Goal: Transaction & Acquisition: Purchase product/service

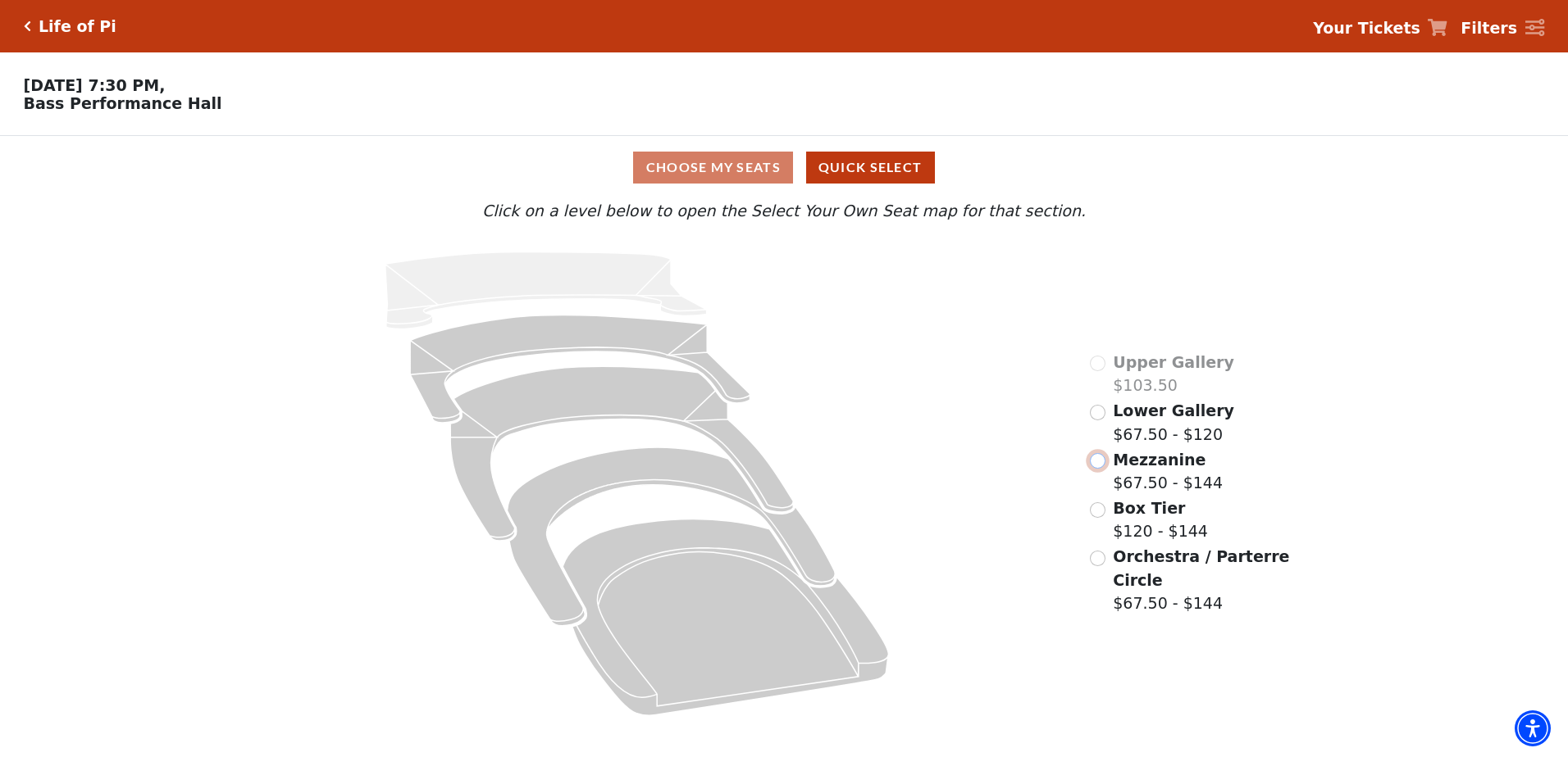
click at [1100, 467] on input "Mezzanine$67.50 - $144\a" at bounding box center [1098, 461] width 16 height 16
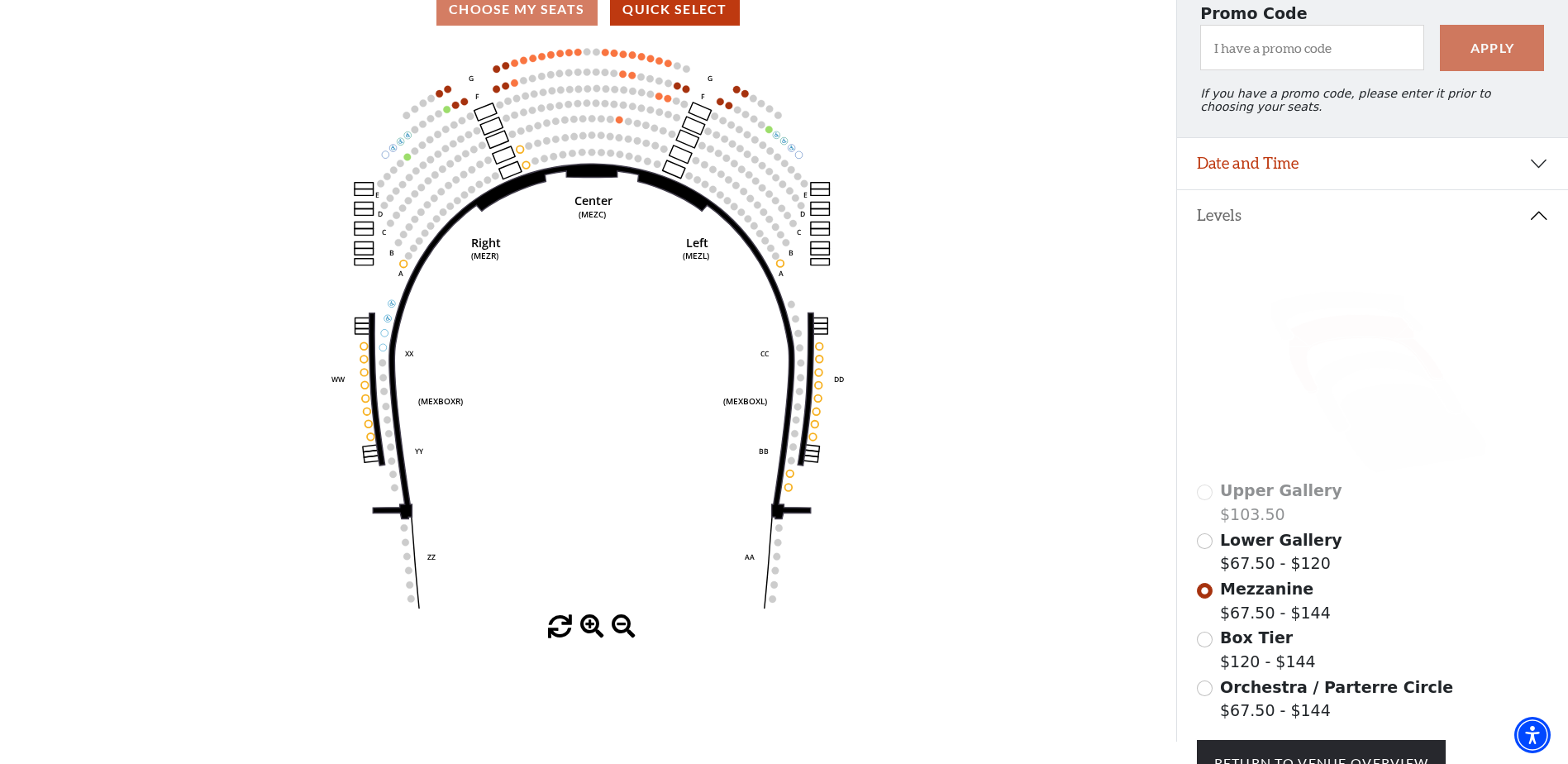
scroll to position [77, 0]
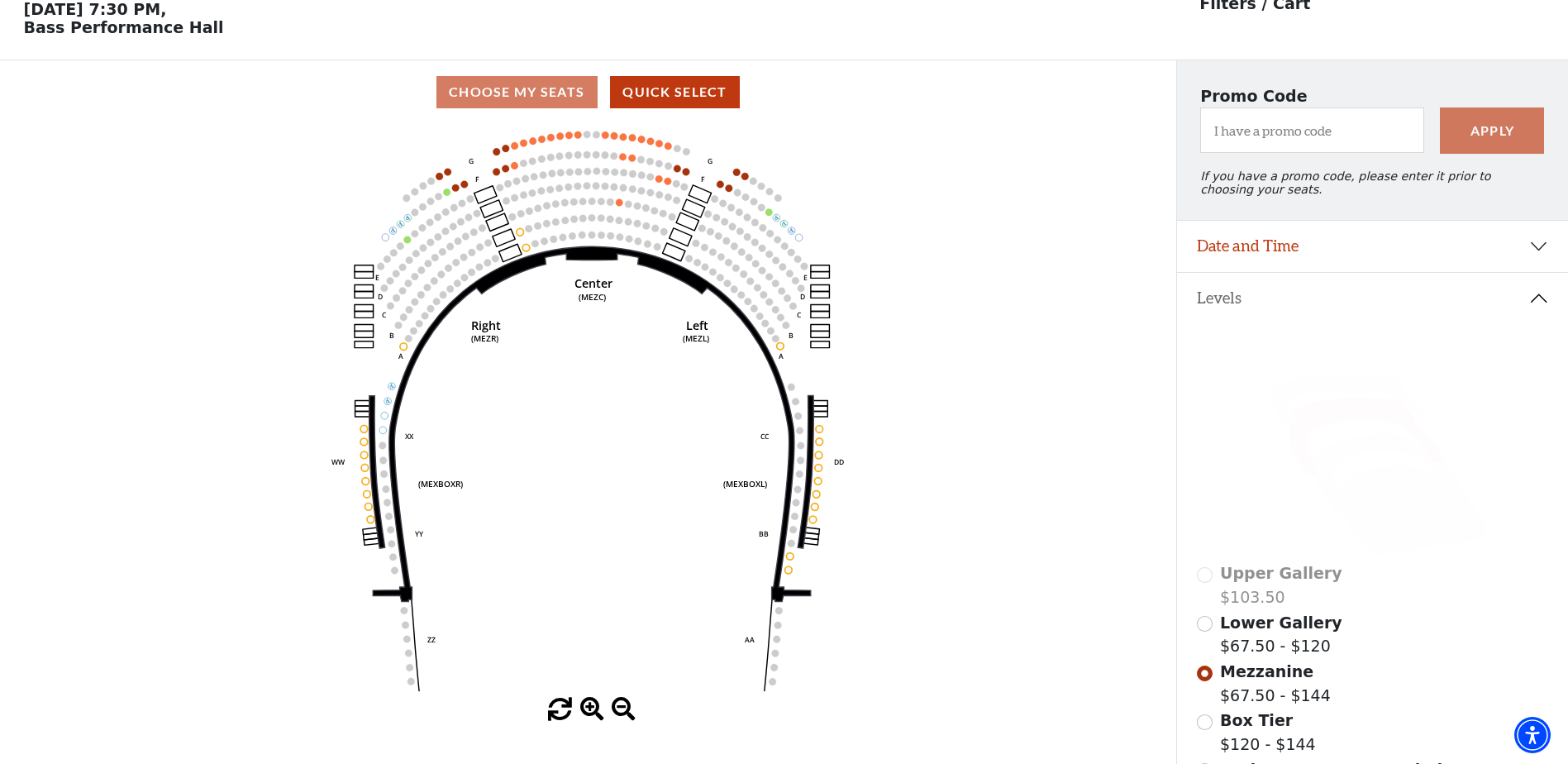
click at [544, 97] on div "Choose My Seats Quick Select" at bounding box center [588, 92] width 1176 height 32
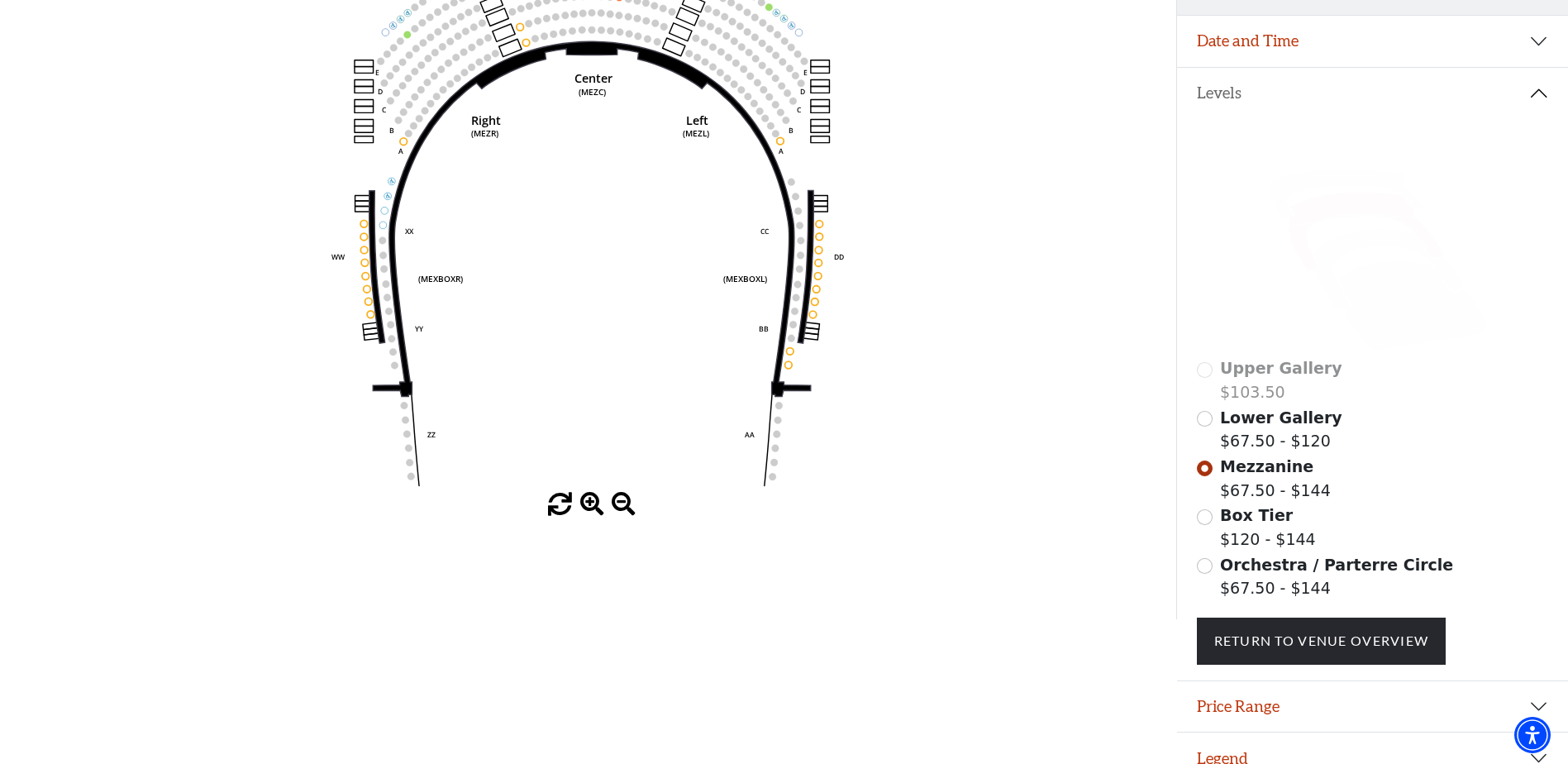
scroll to position [314, 0]
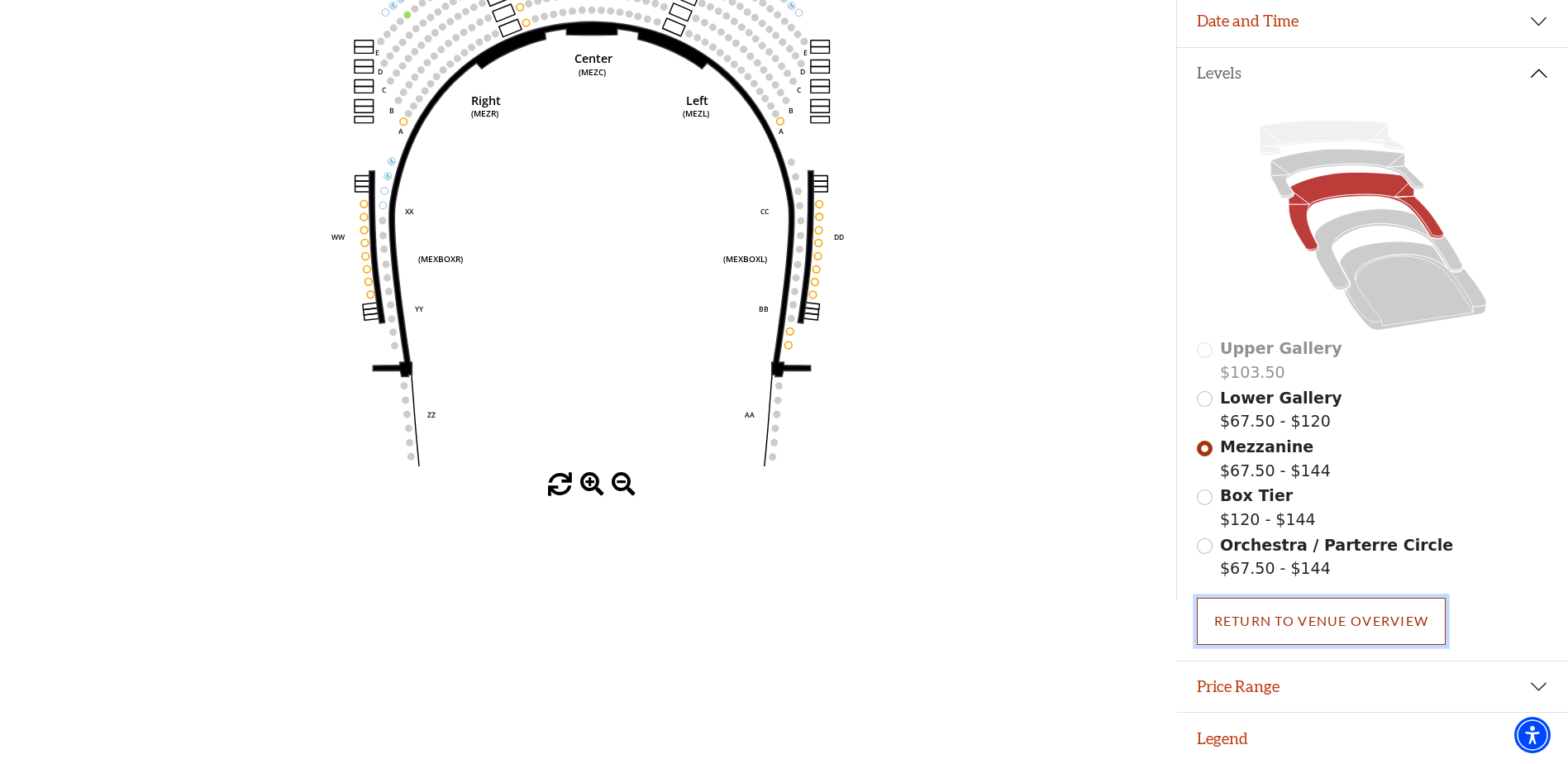
click at [1317, 620] on link "Return To Venue Overview" at bounding box center [1322, 621] width 249 height 46
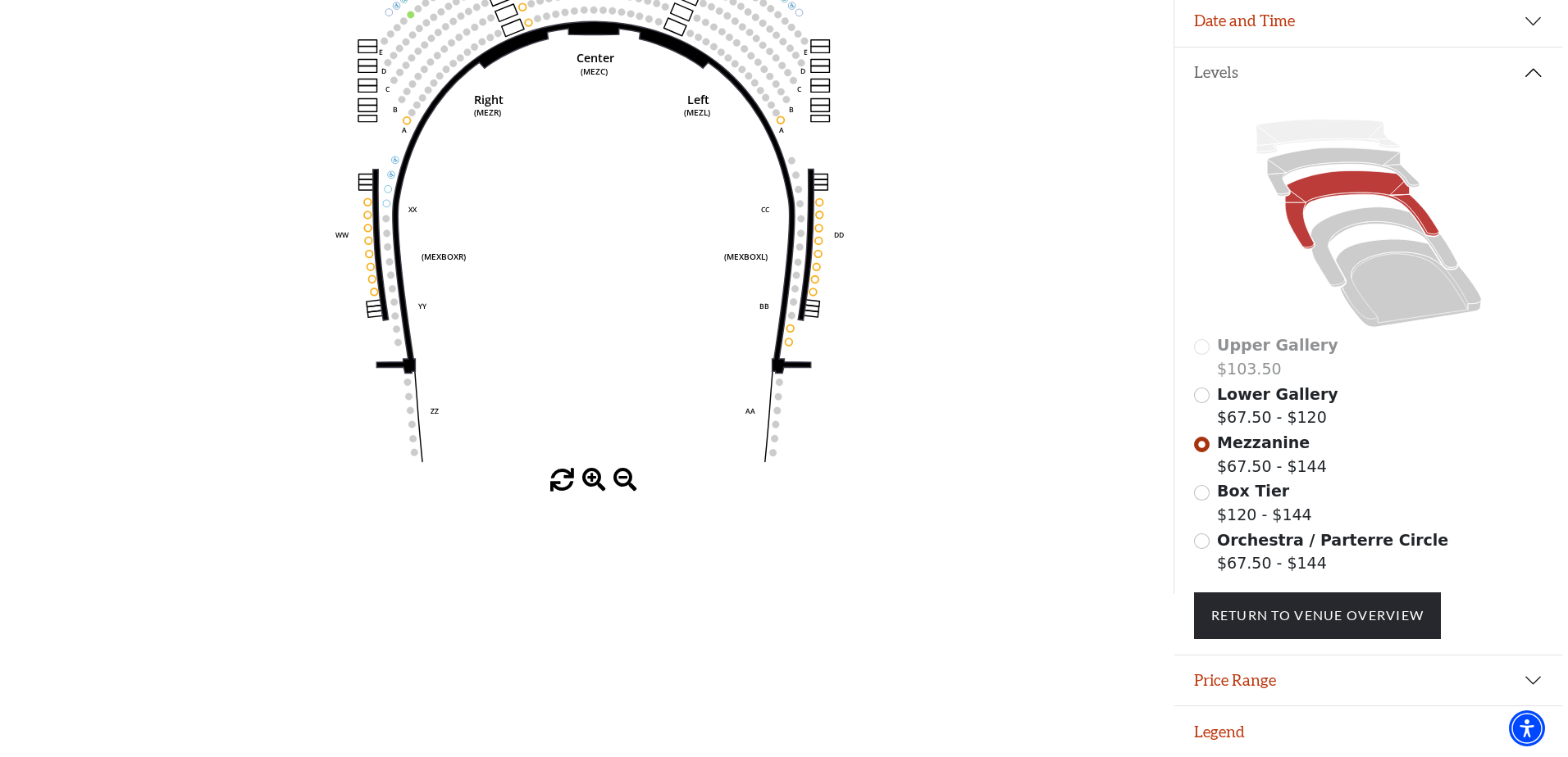
scroll to position [0, 0]
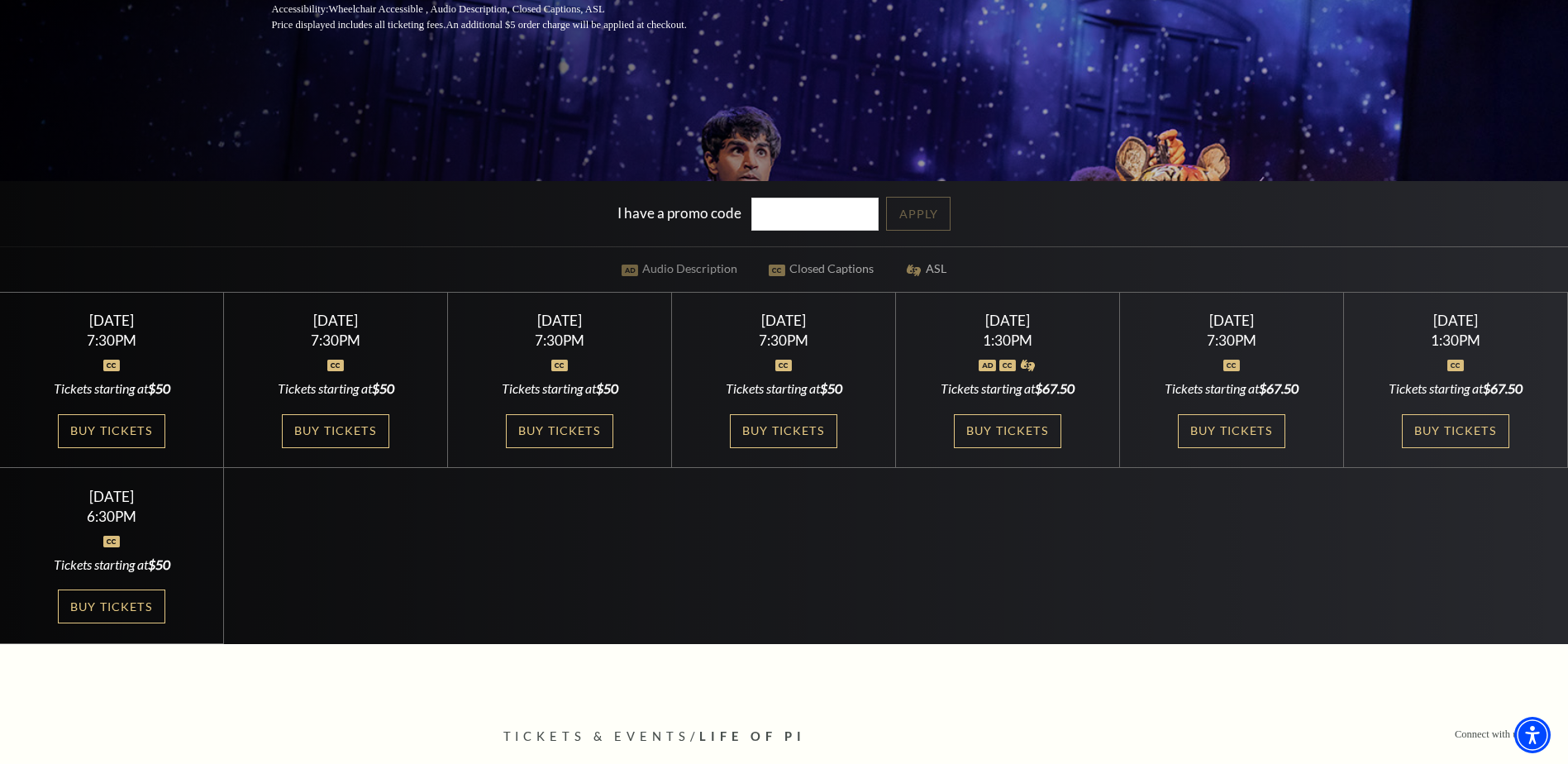
scroll to position [414, 0]
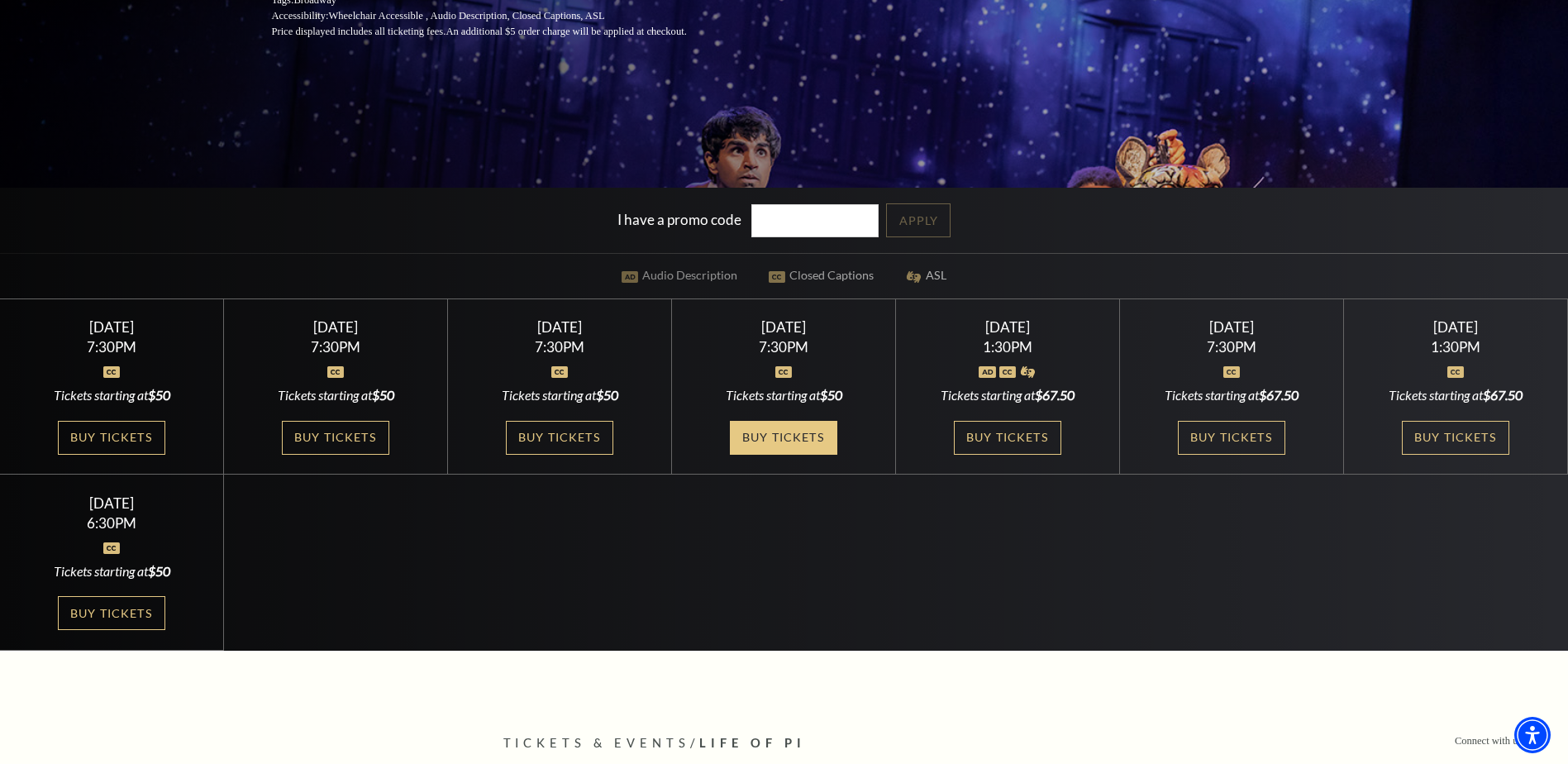
click at [787, 434] on link "Buy Tickets" at bounding box center [783, 438] width 108 height 34
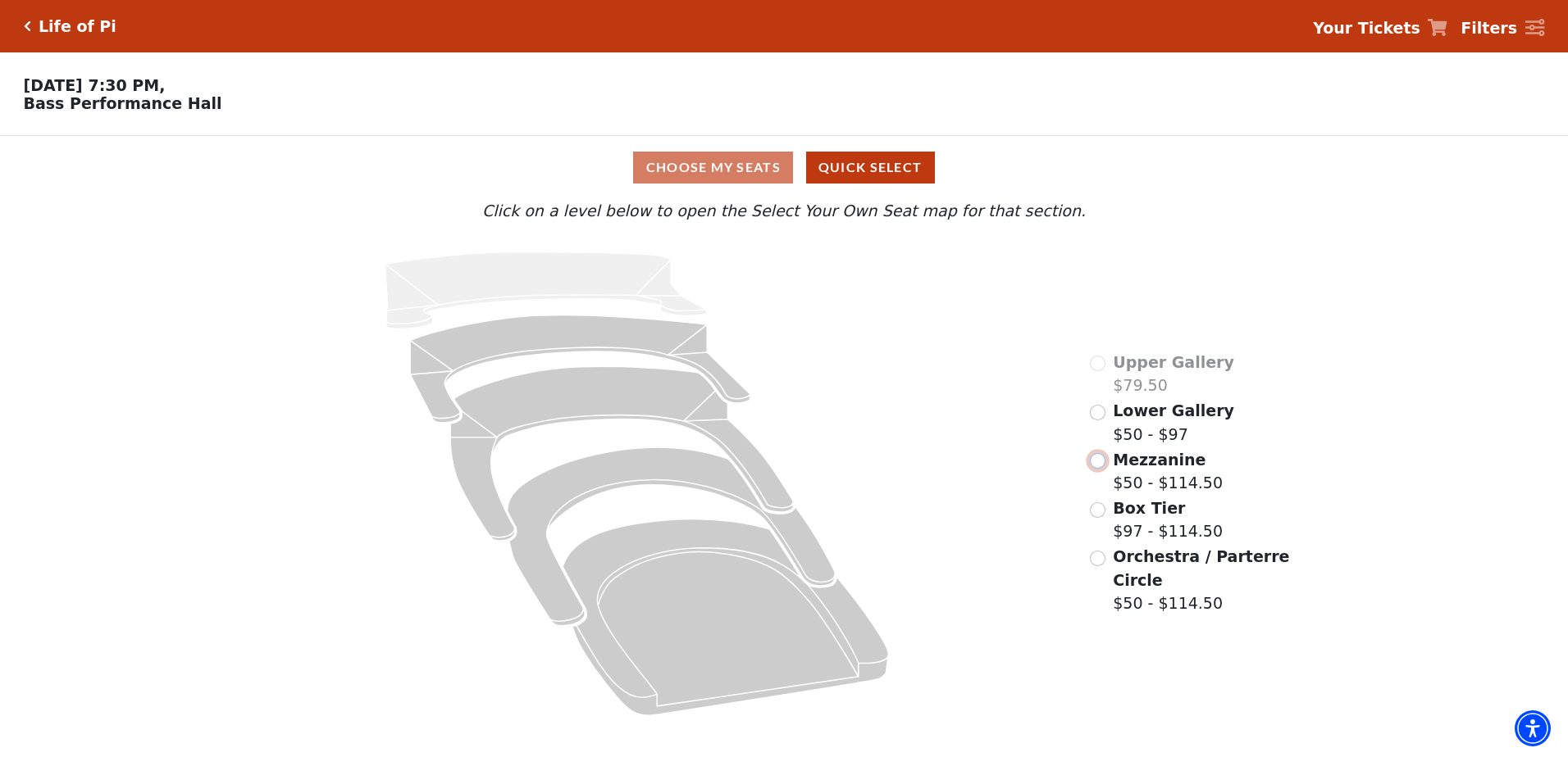
click at [1098, 467] on input "Mezzanine$50 - $114.50\a" at bounding box center [1098, 461] width 16 height 16
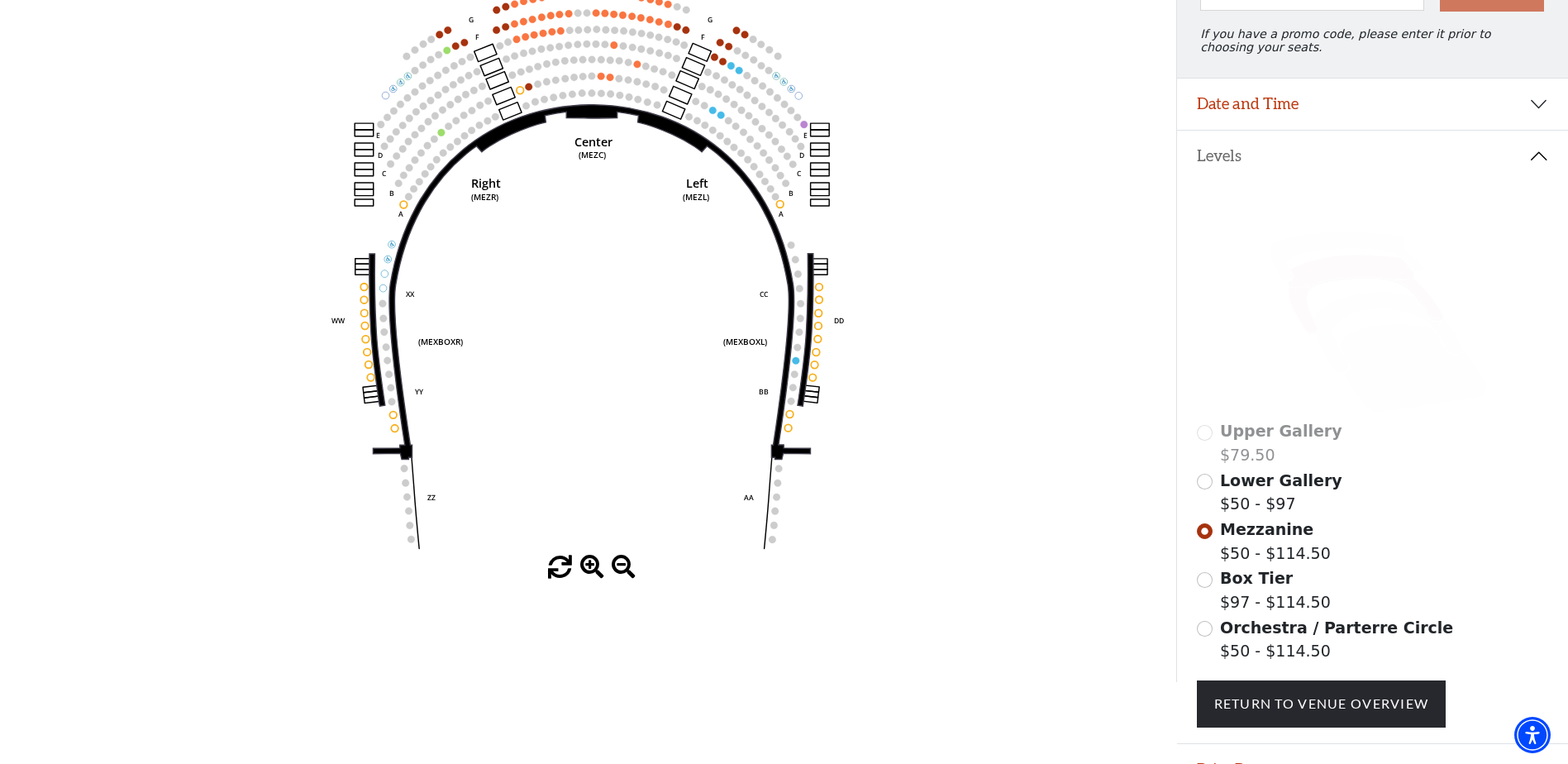
scroll to position [242, 0]
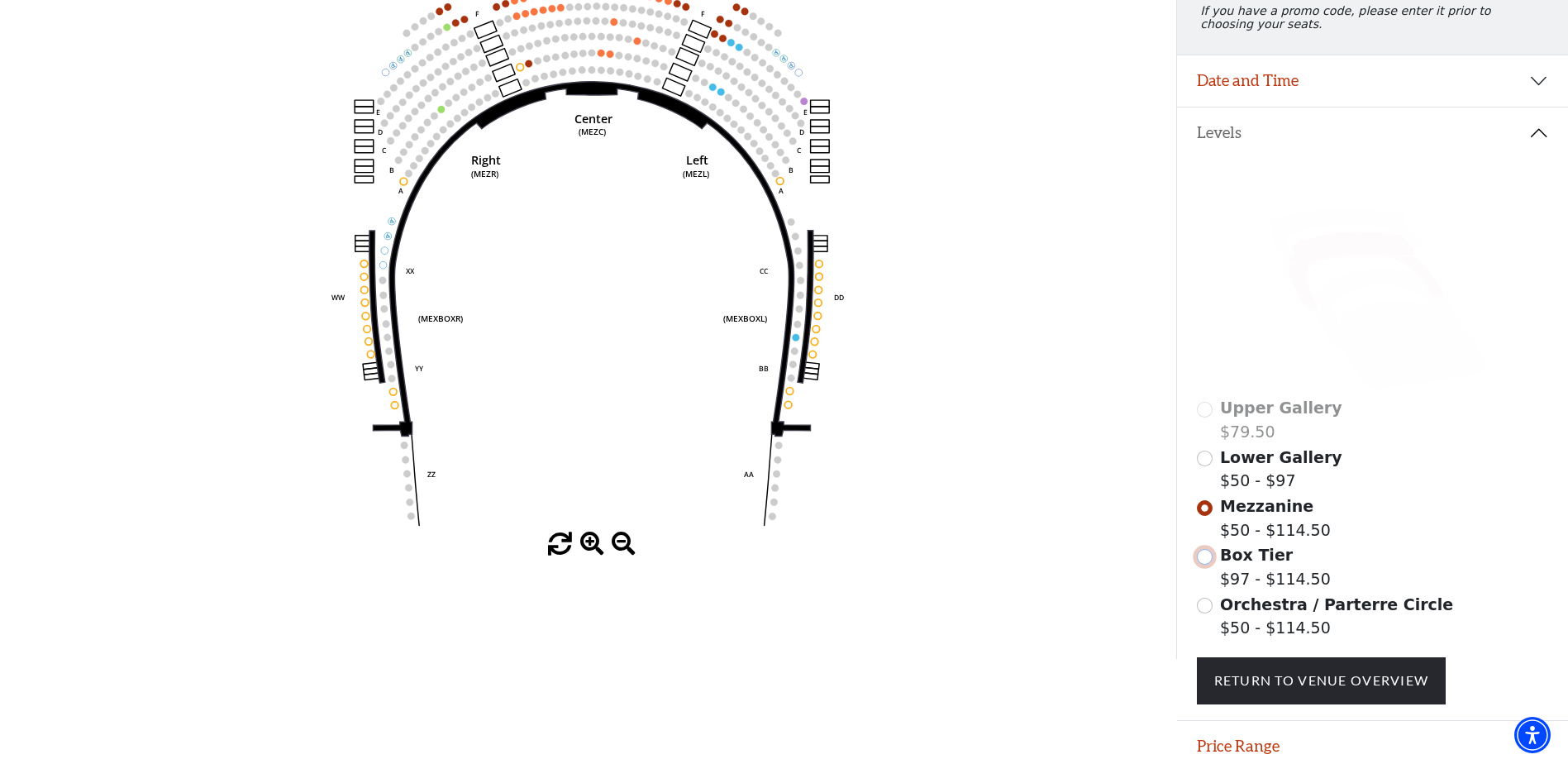
click at [1207, 565] on input "Box Tier$97 - $114.50\a" at bounding box center [1205, 557] width 16 height 16
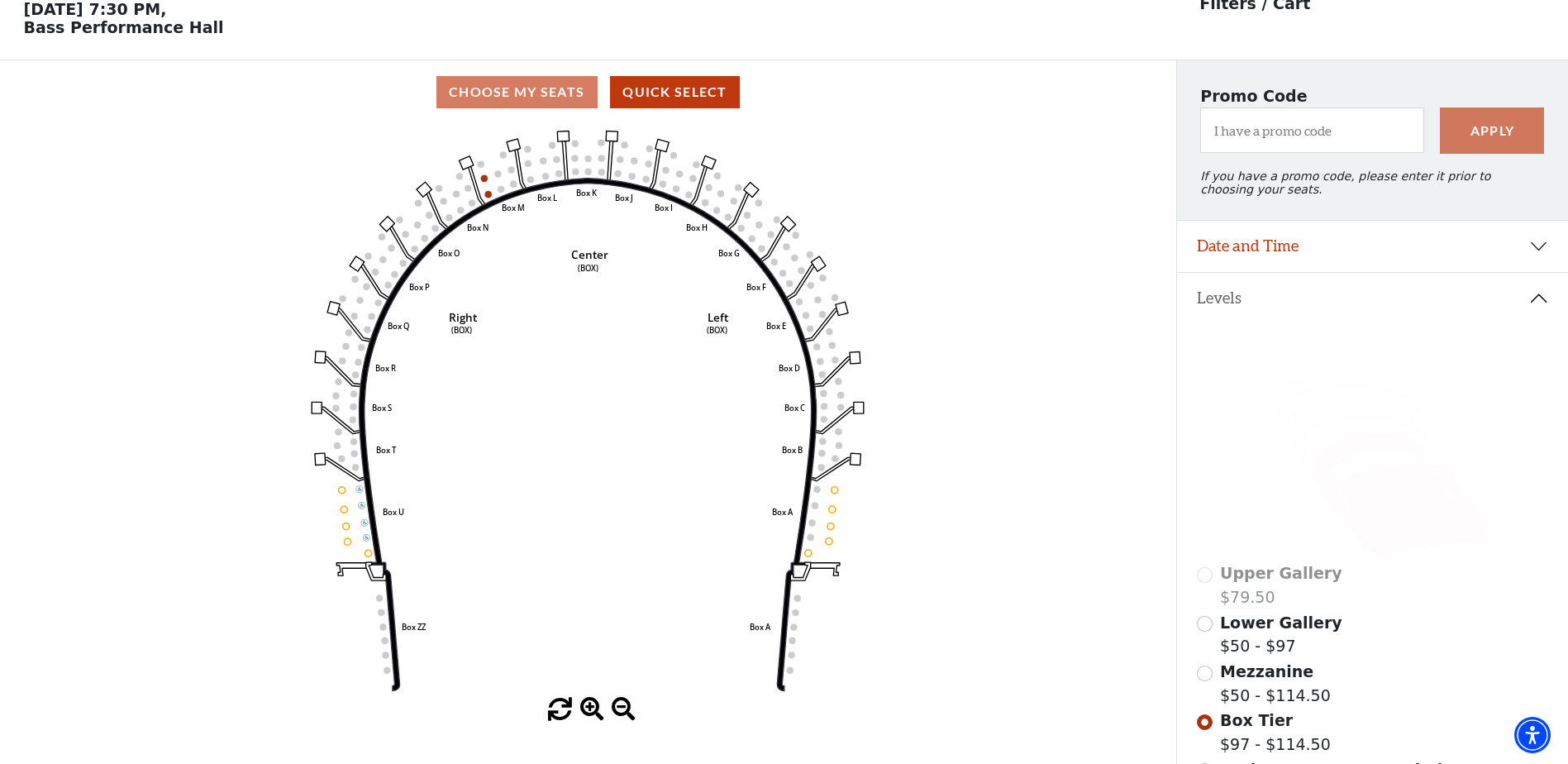
scroll to position [160, 0]
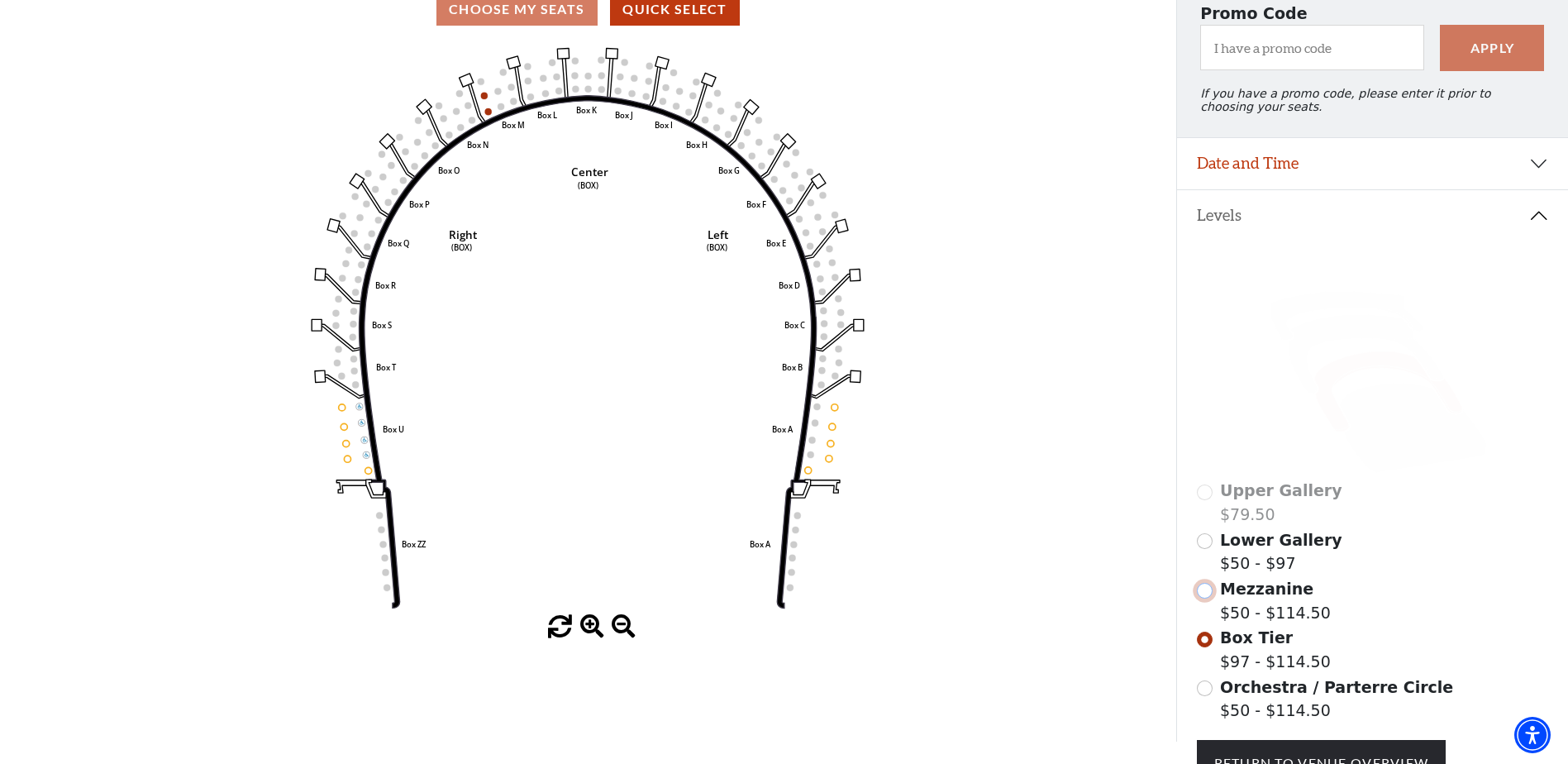
click at [1209, 599] on input "Mezzanine$50 - $114.50\a" at bounding box center [1205, 591] width 16 height 16
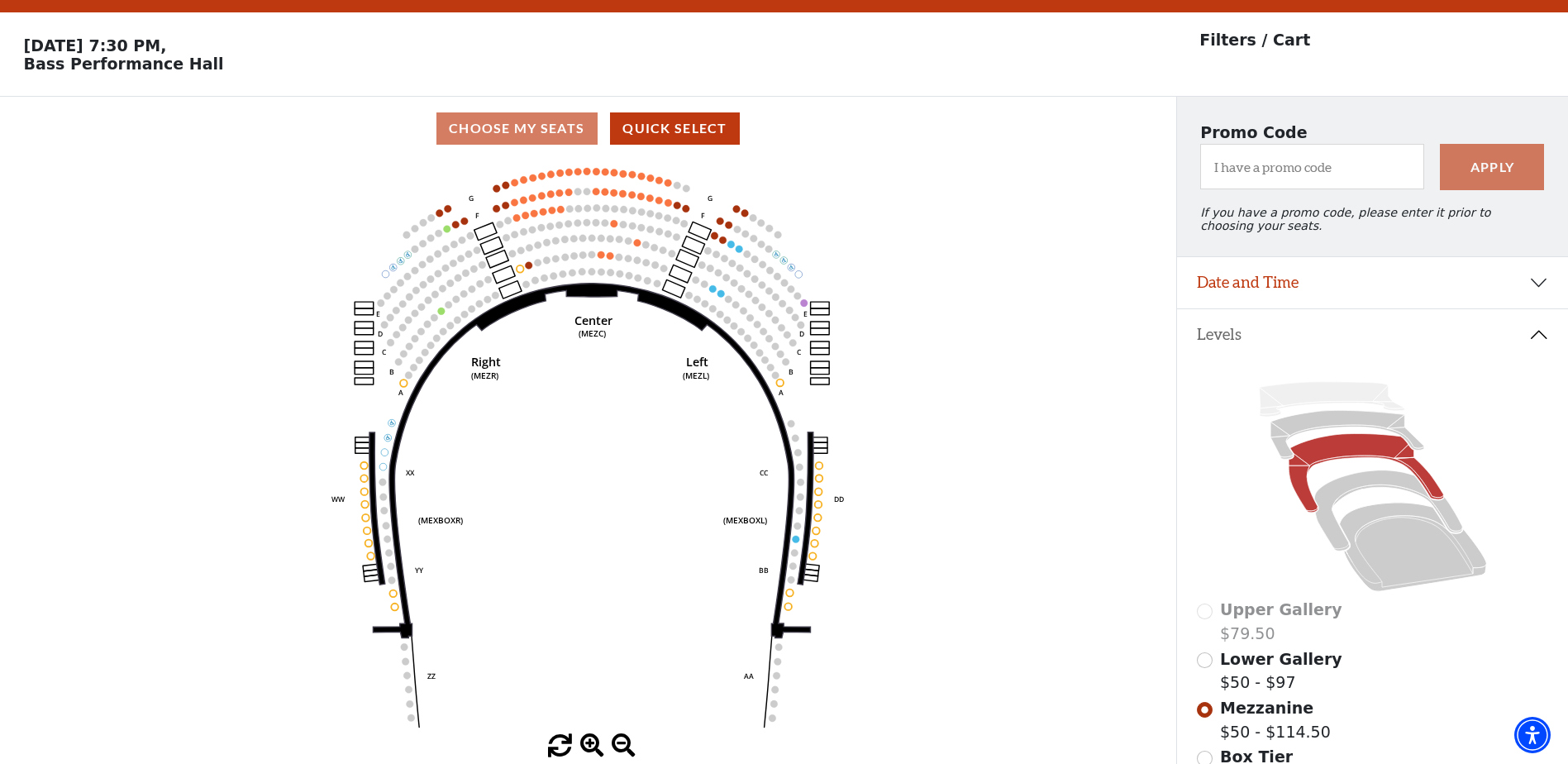
scroll to position [77, 0]
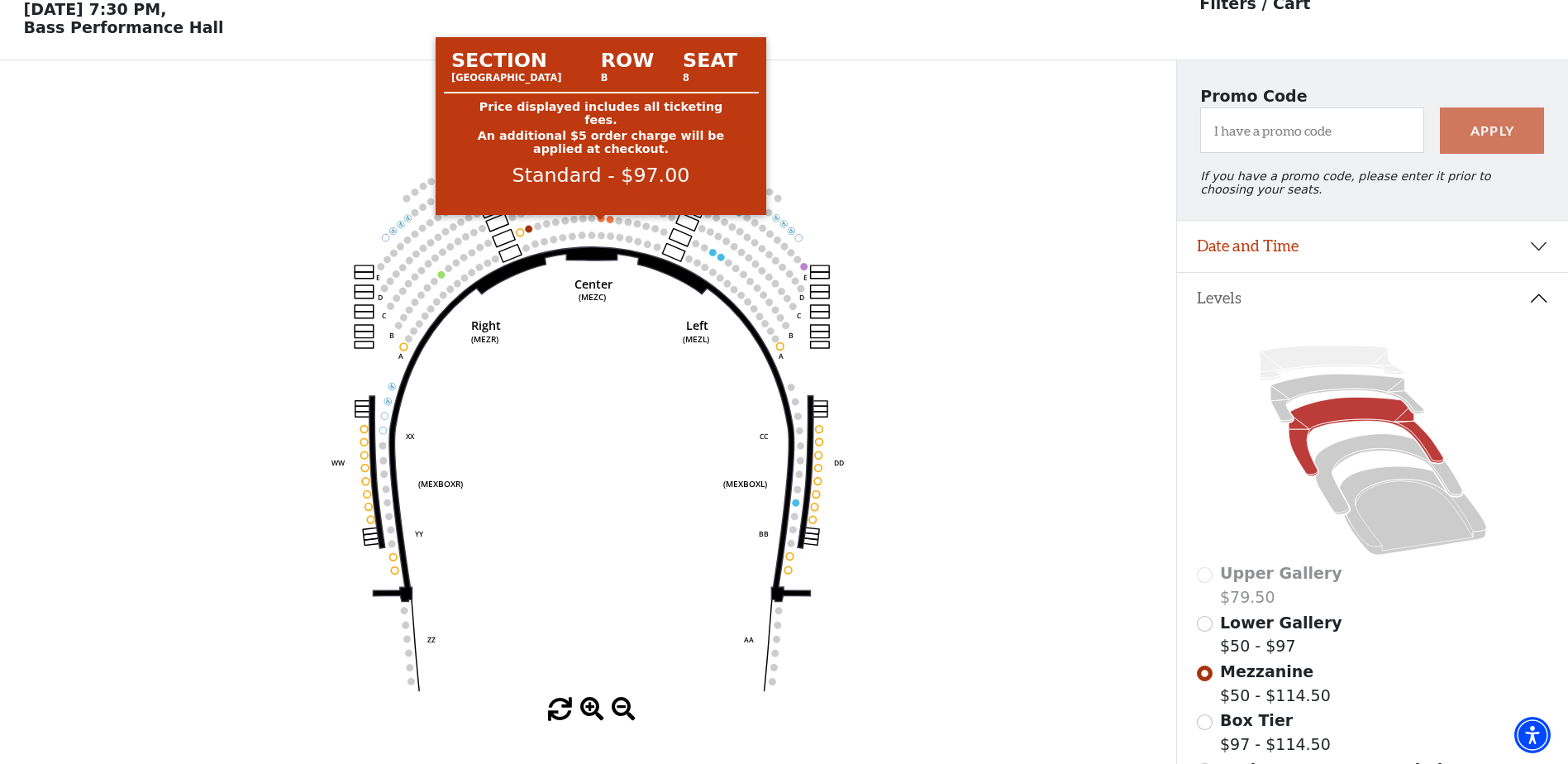
click at [602, 223] on circle at bounding box center [601, 218] width 7 height 7
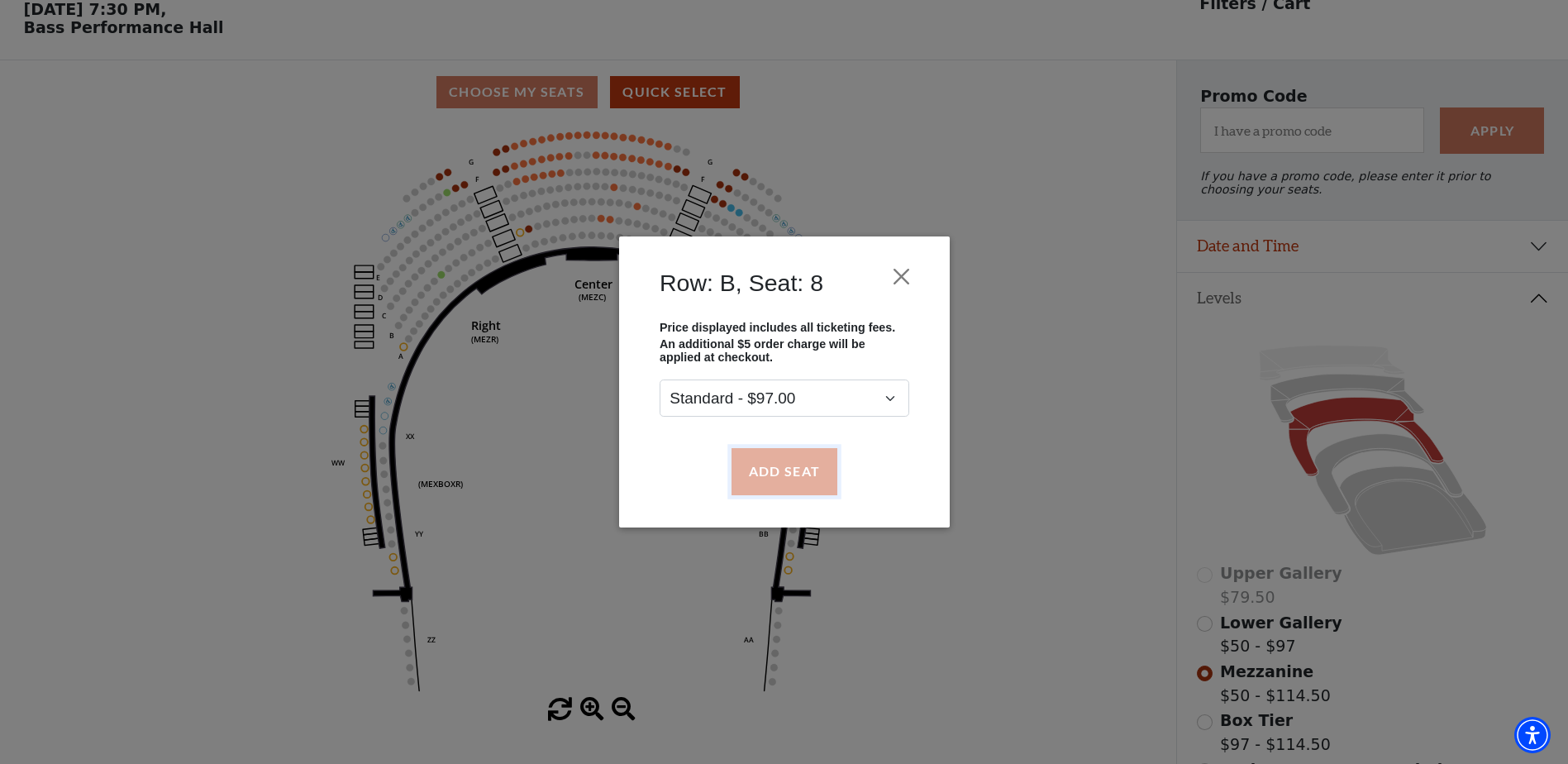
click at [793, 470] on button "Add Seat" at bounding box center [783, 472] width 106 height 46
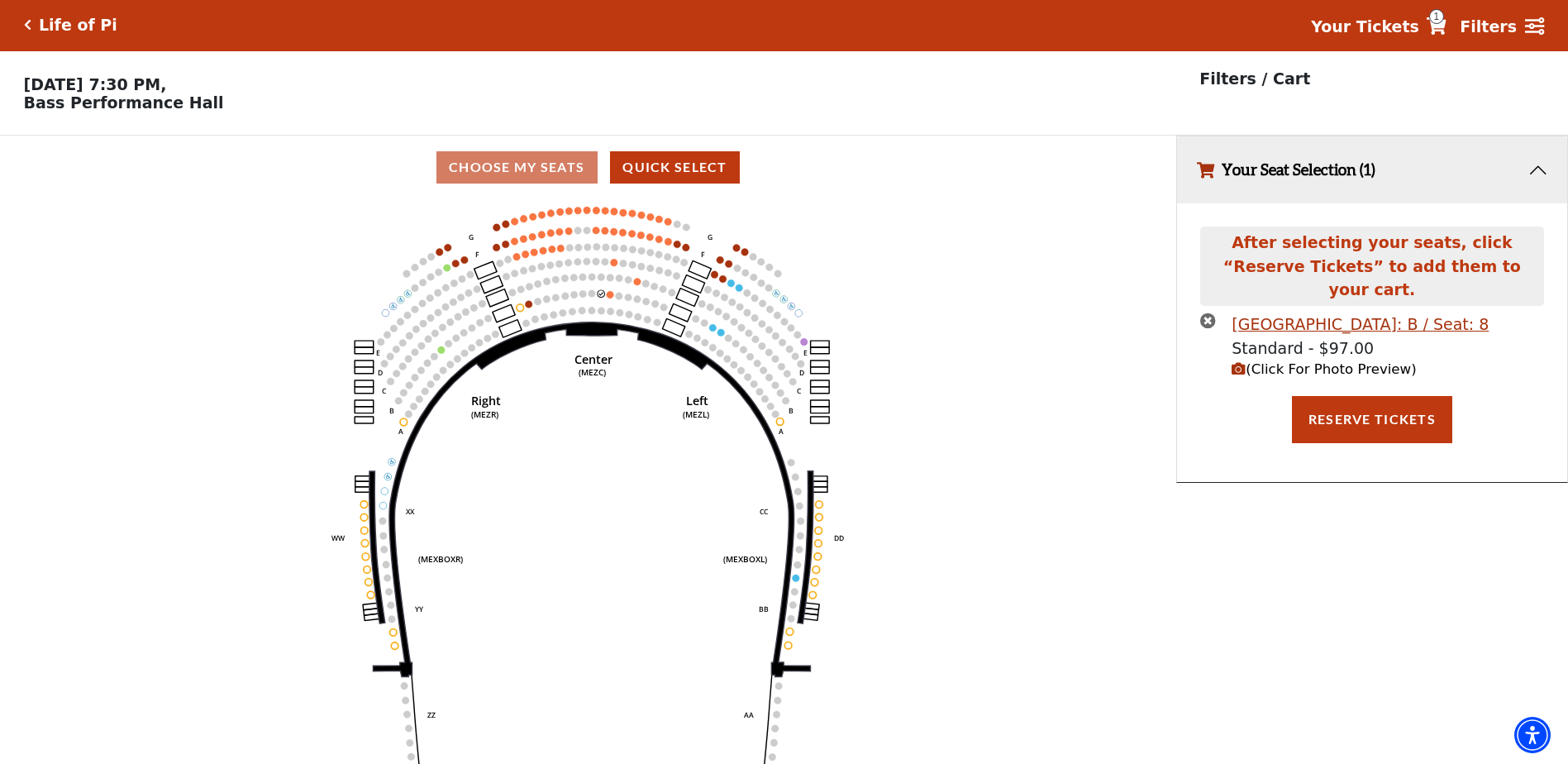
scroll to position [0, 0]
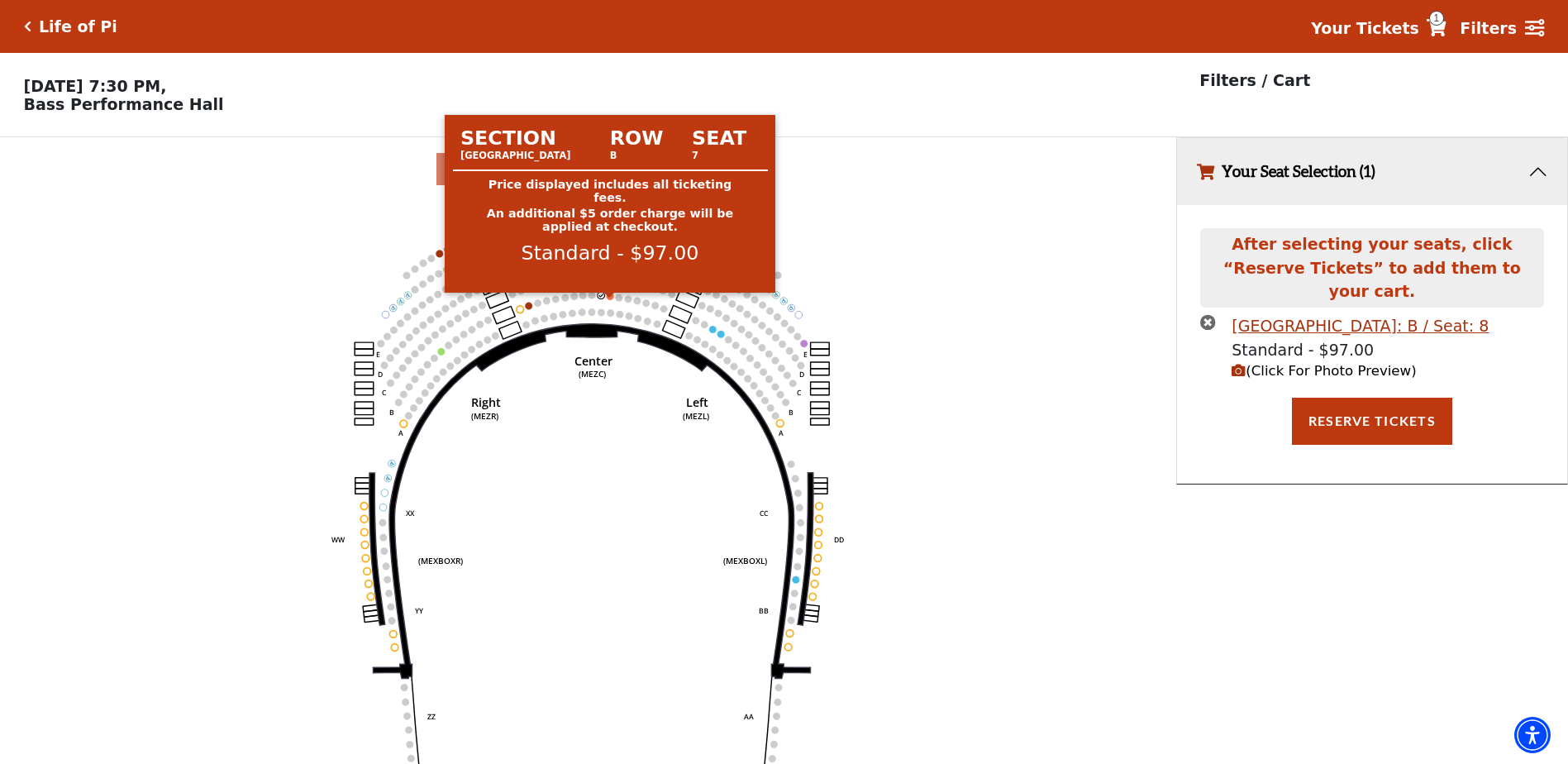
click at [608, 300] on circle at bounding box center [610, 296] width 7 height 7
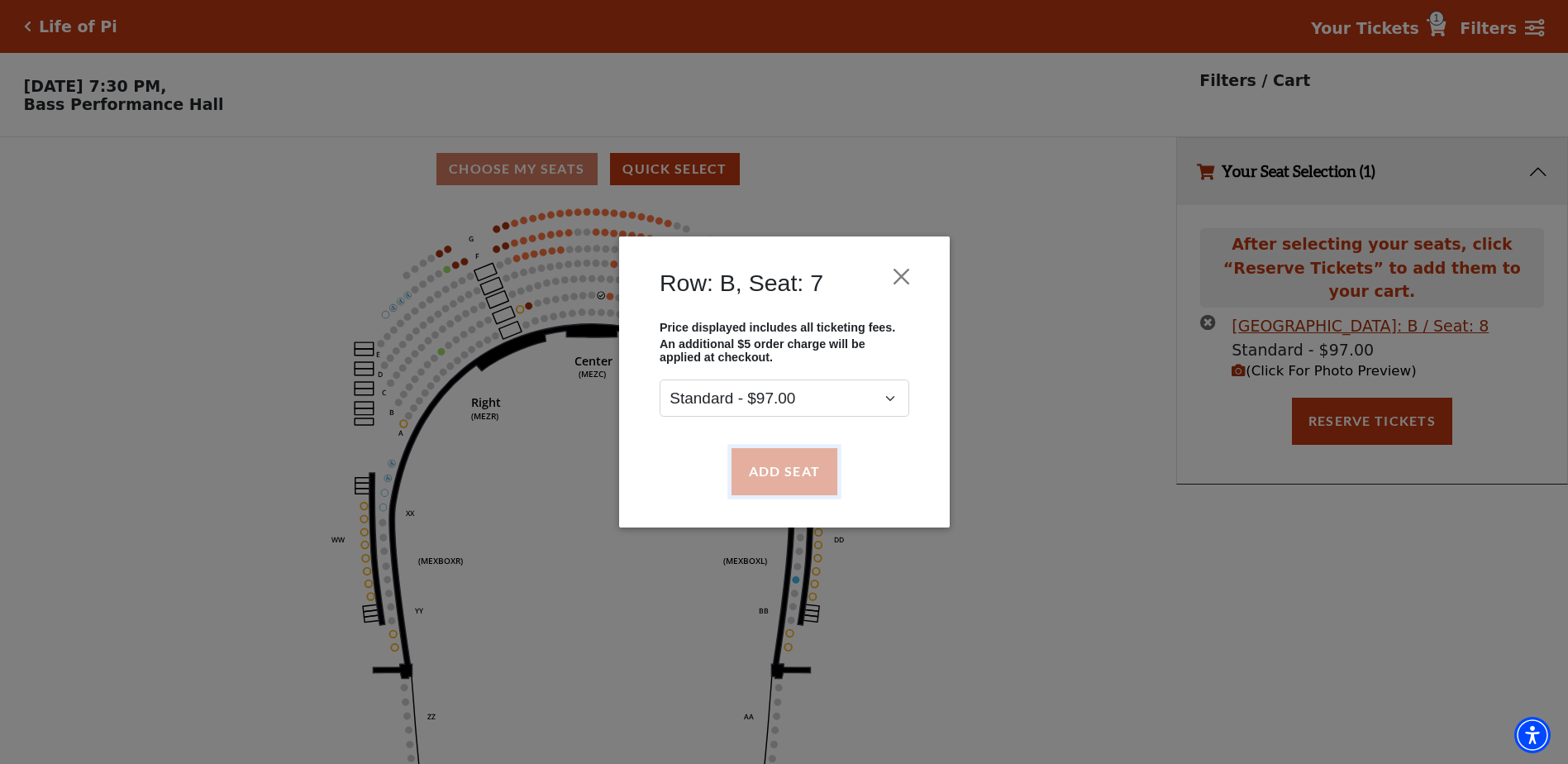
click at [812, 474] on button "Add Seat" at bounding box center [783, 472] width 106 height 46
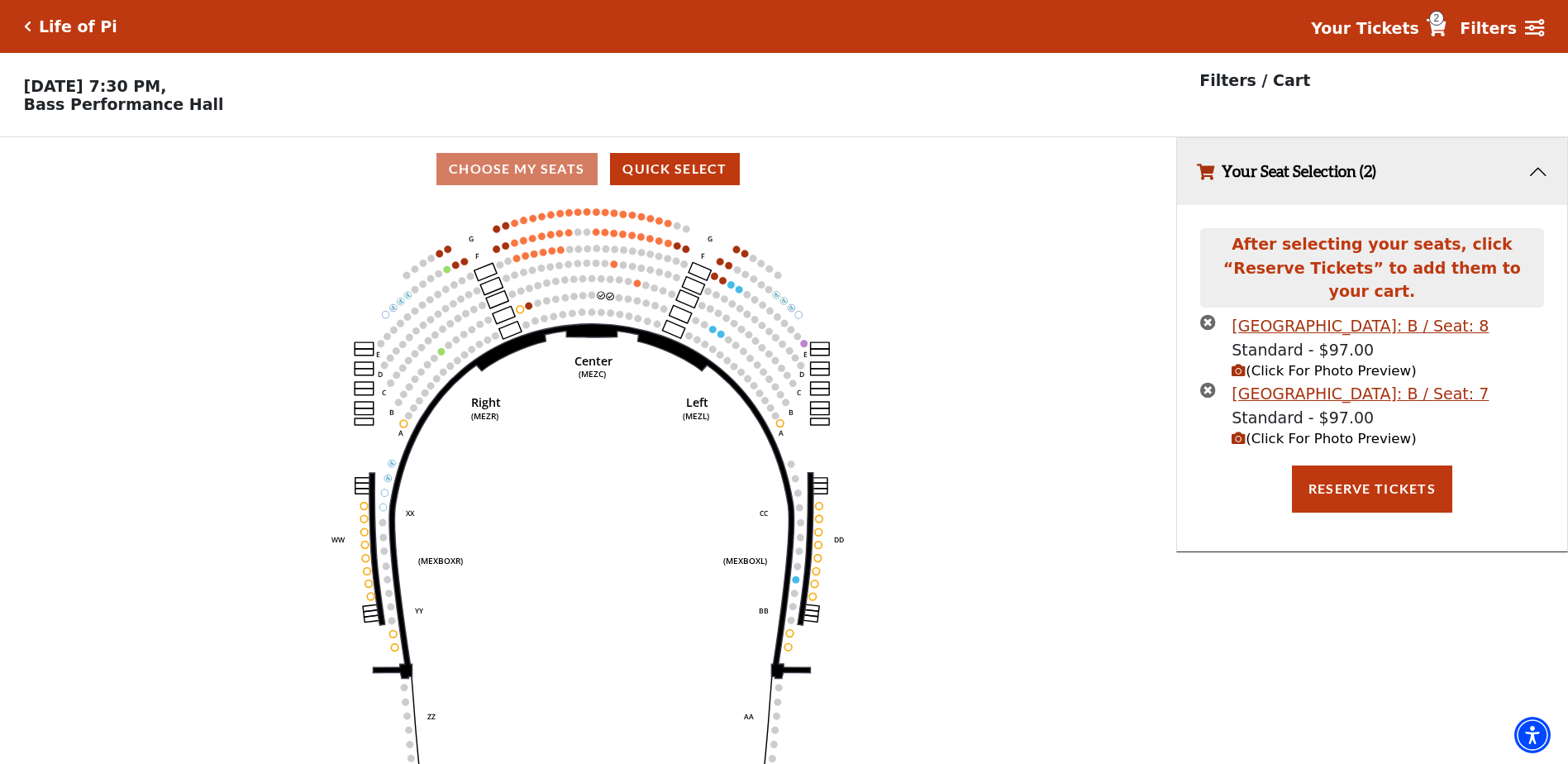
click at [1334, 431] on span "(Click For Photo Preview)" at bounding box center [1324, 439] width 184 height 16
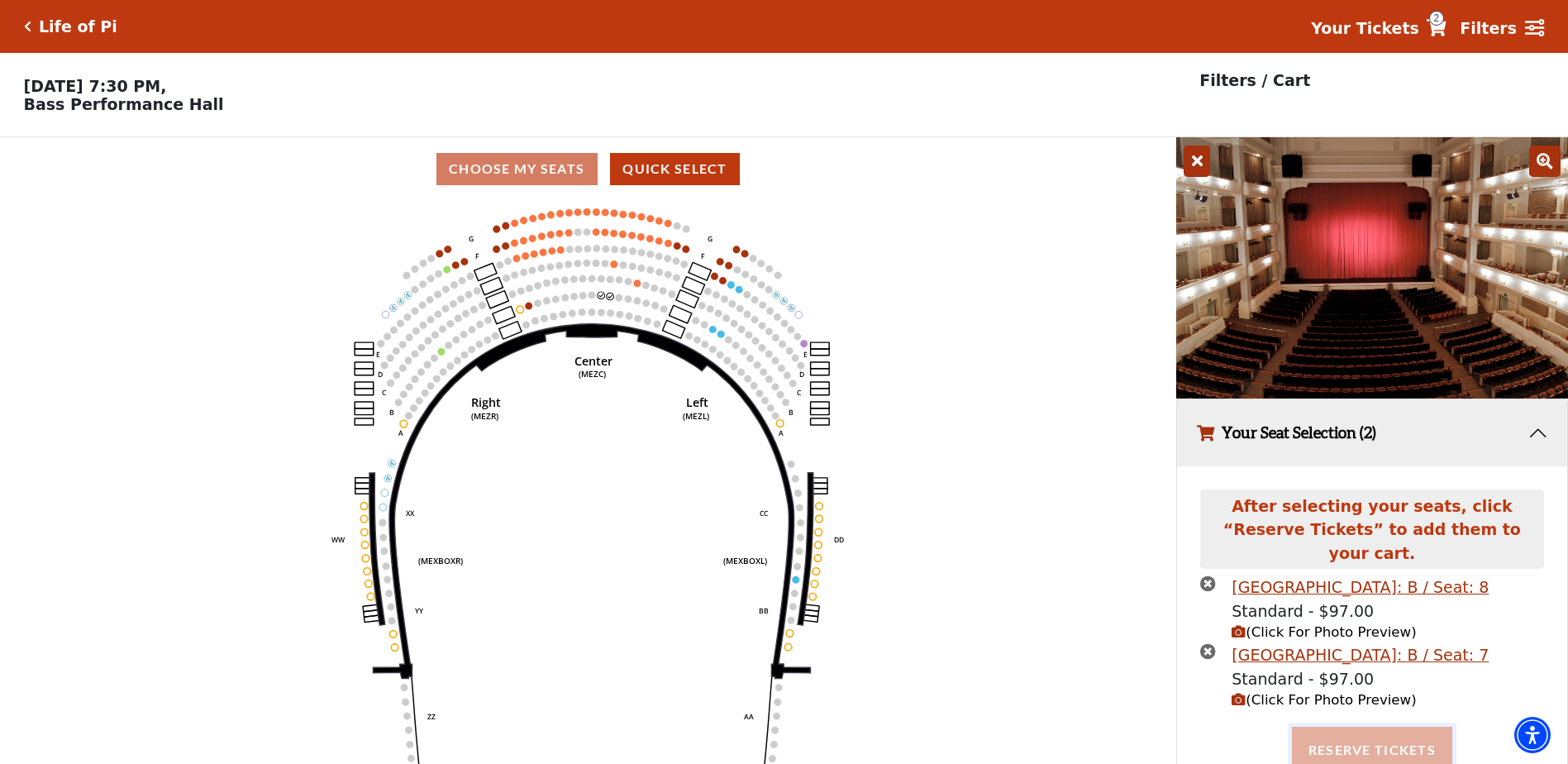
click at [1387, 732] on button "Reserve Tickets" at bounding box center [1372, 751] width 160 height 46
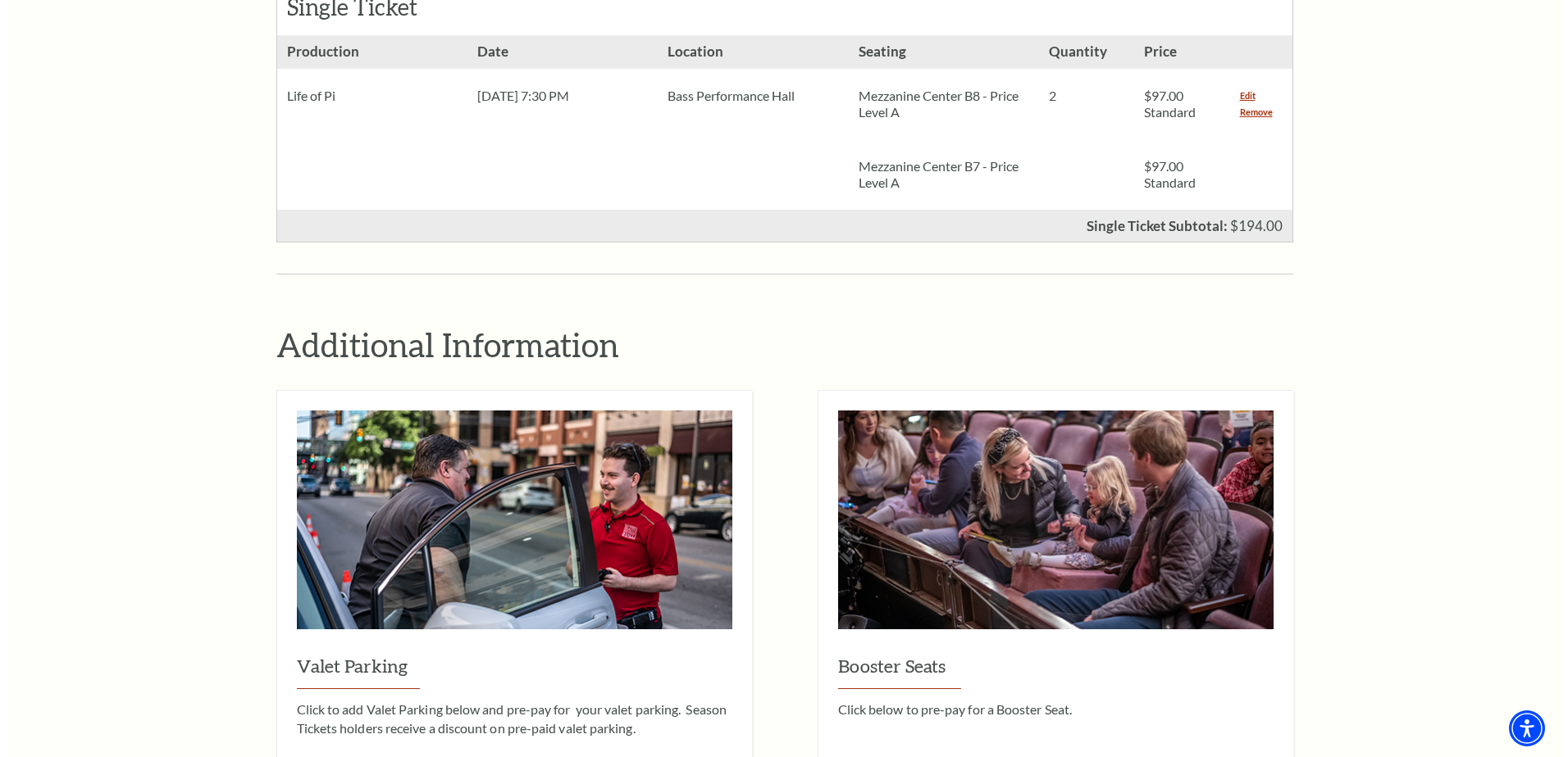
scroll to position [1065, 0]
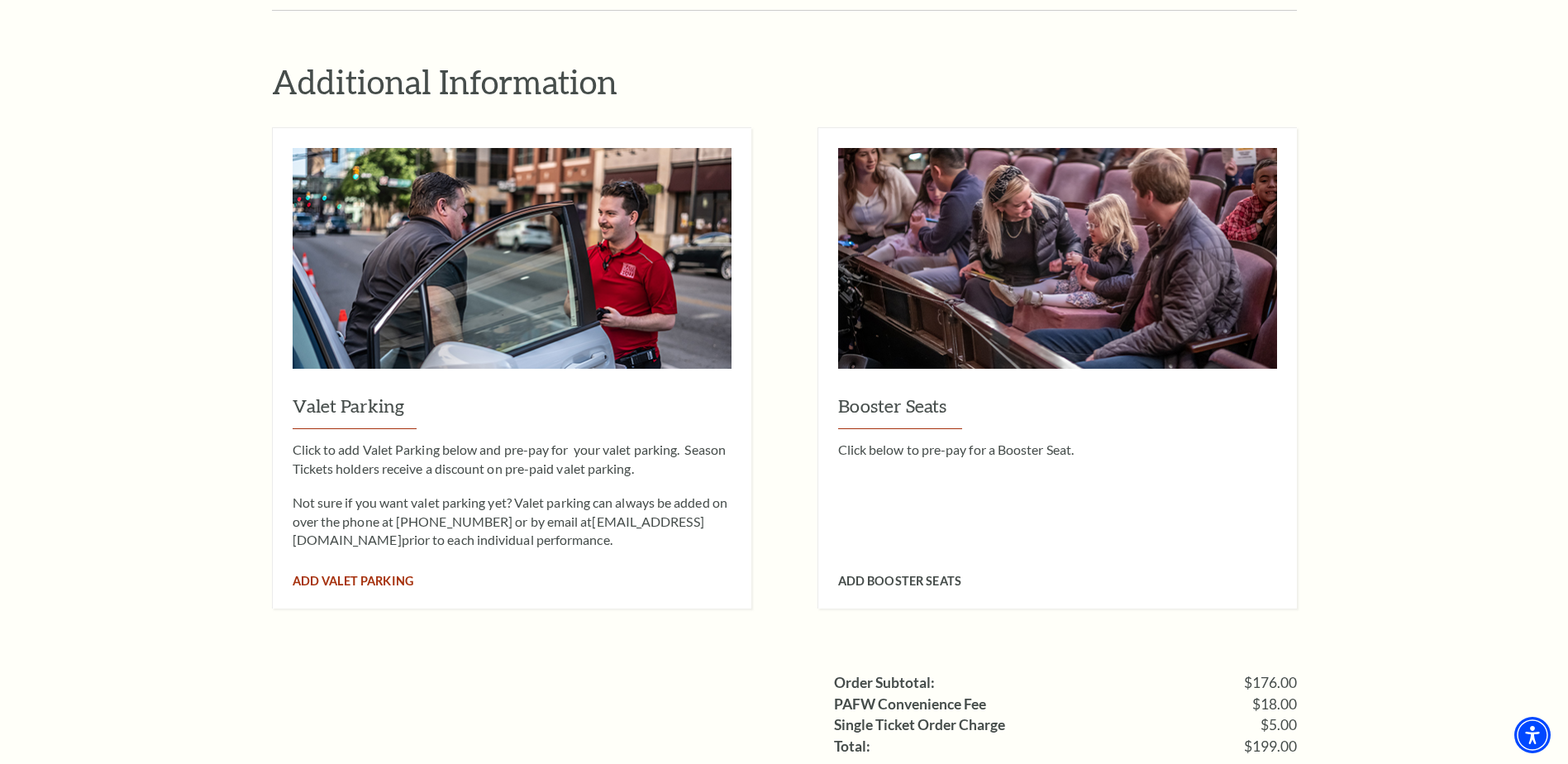
click at [378, 574] on span "Add Valet Parking" at bounding box center [352, 581] width 120 height 14
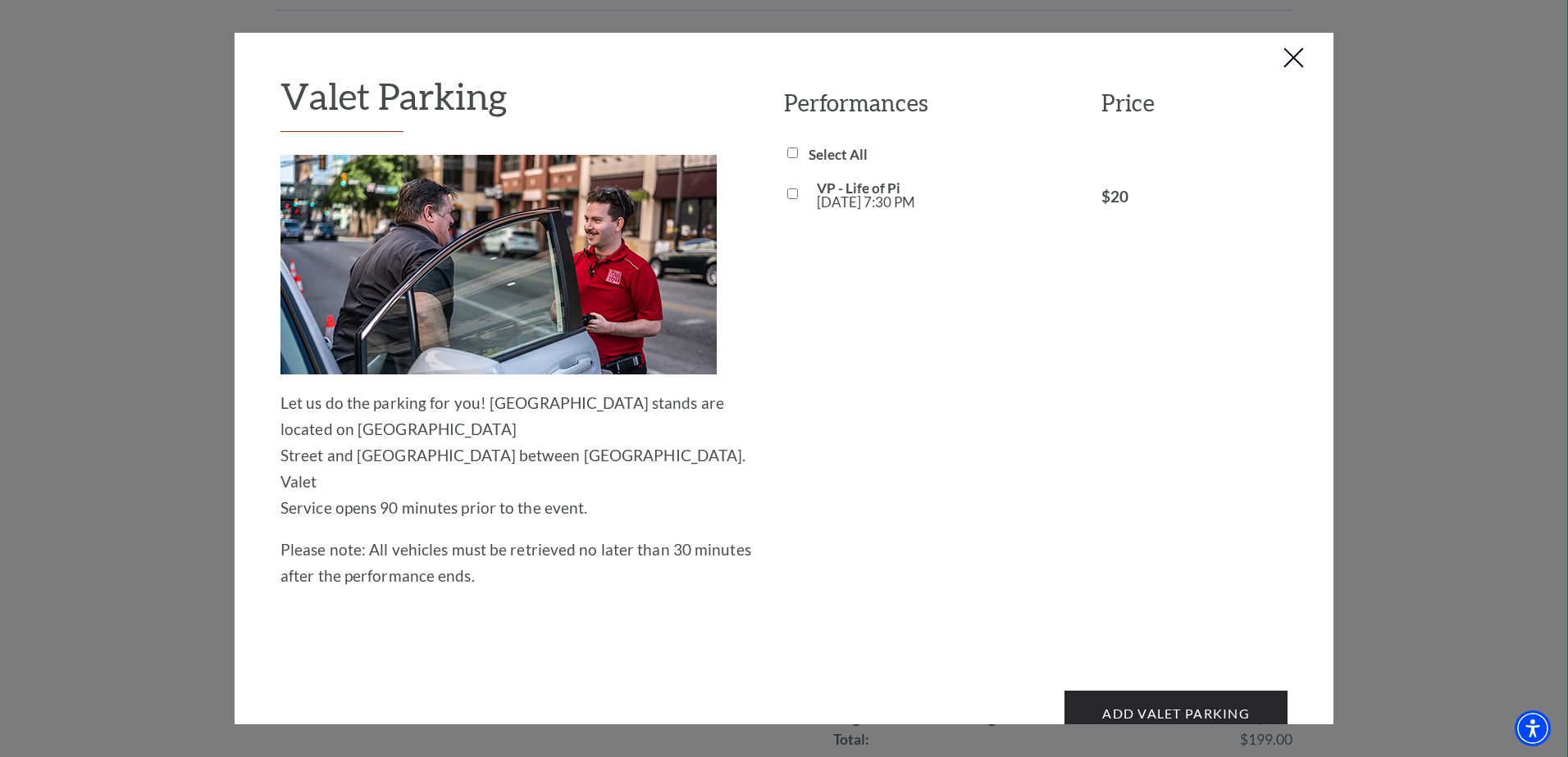
click at [788, 194] on input "VP - Life of Pi Fri, Sep 26 7:30 PM" at bounding box center [793, 193] width 11 height 11
checkbox input "true"
click at [1201, 691] on button "Add Valet Parking" at bounding box center [1176, 714] width 223 height 46
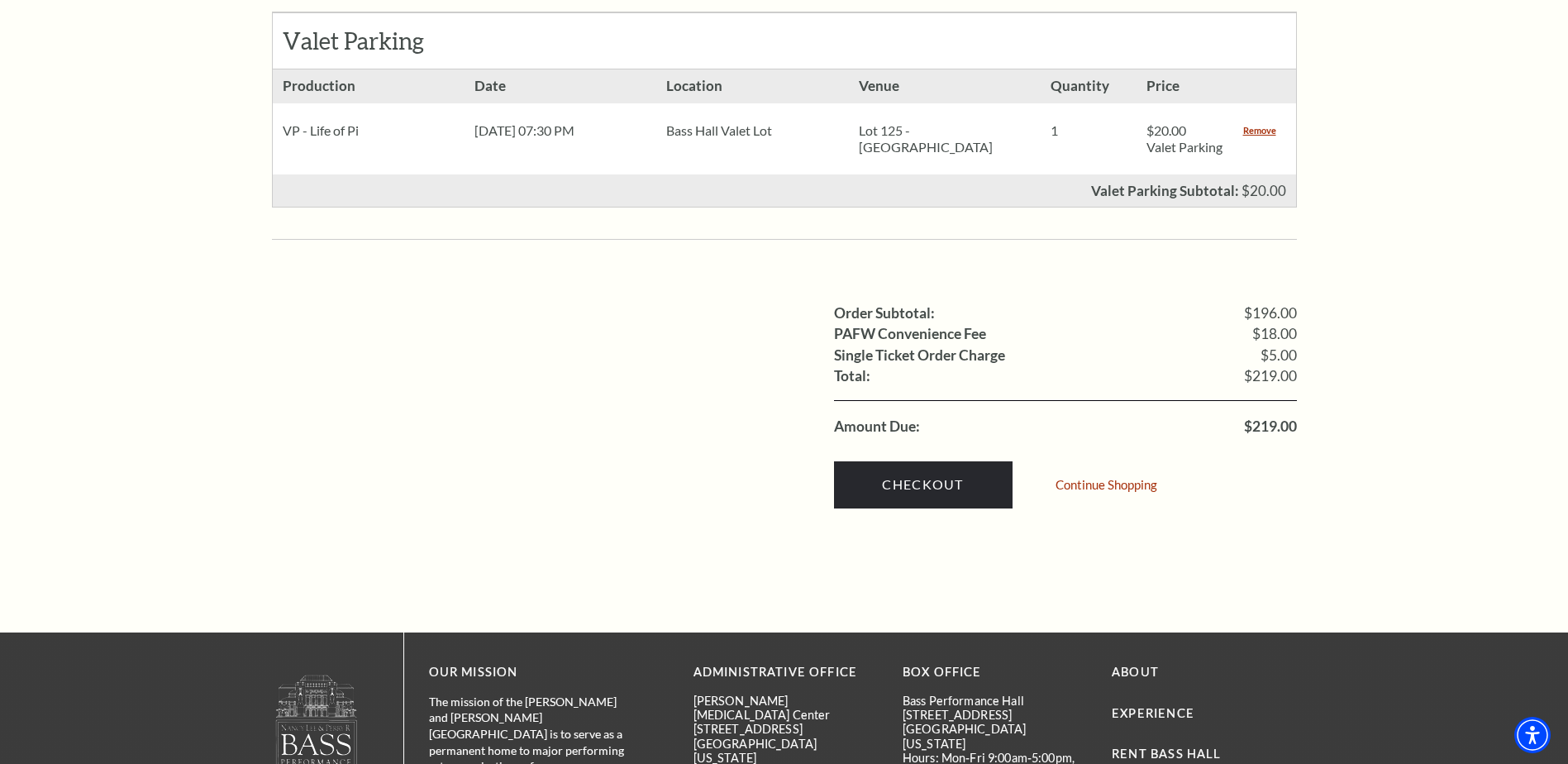
scroll to position [1075, 0]
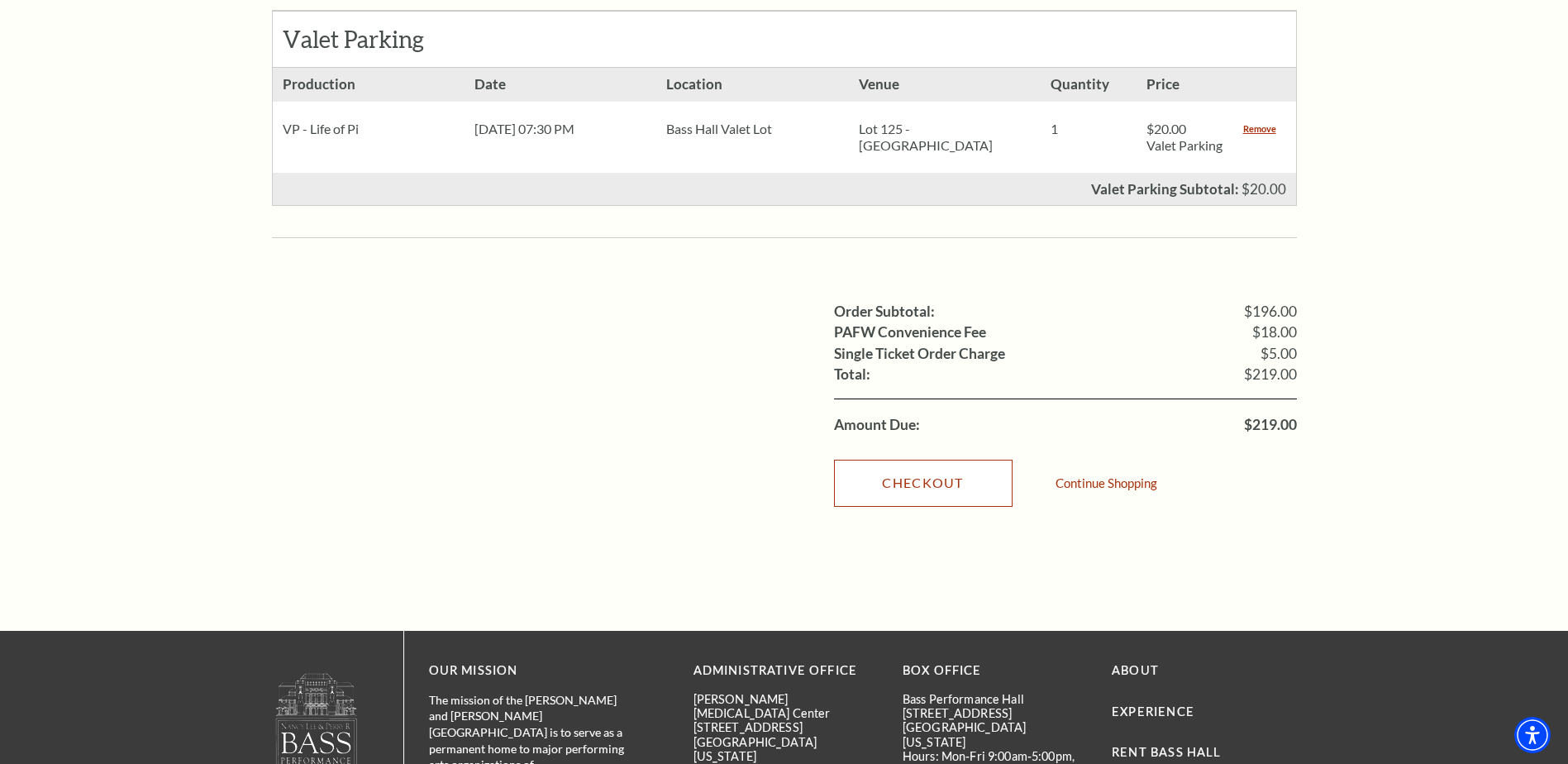
click at [940, 465] on link "Checkout" at bounding box center [923, 483] width 178 height 46
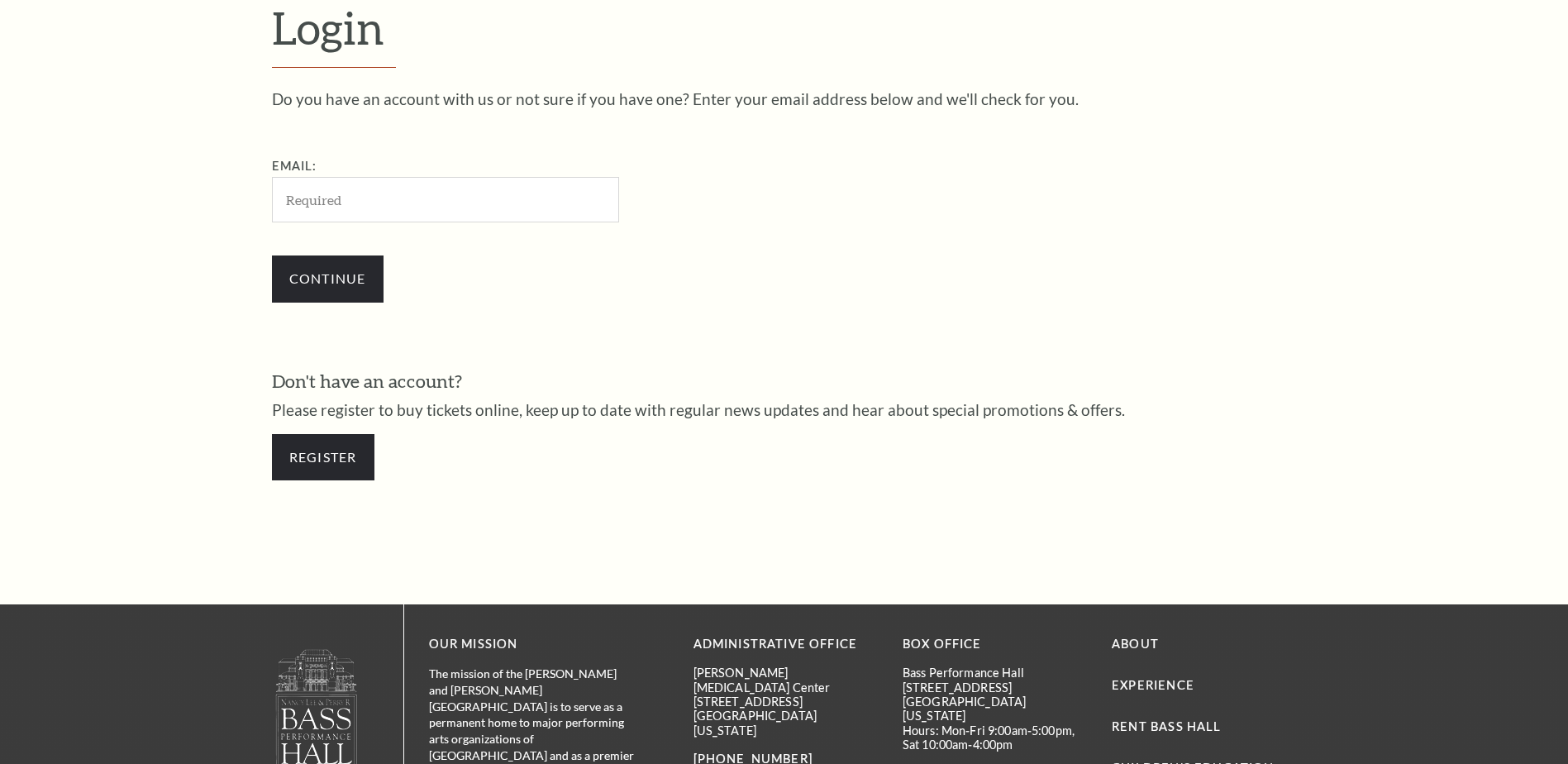
scroll to position [553, 0]
click at [441, 201] on input "Email:" at bounding box center [445, 199] width 347 height 45
type input "[EMAIL_ADDRESS][DOMAIN_NAME]"
click at [339, 274] on input "Continue" at bounding box center [327, 278] width 111 height 46
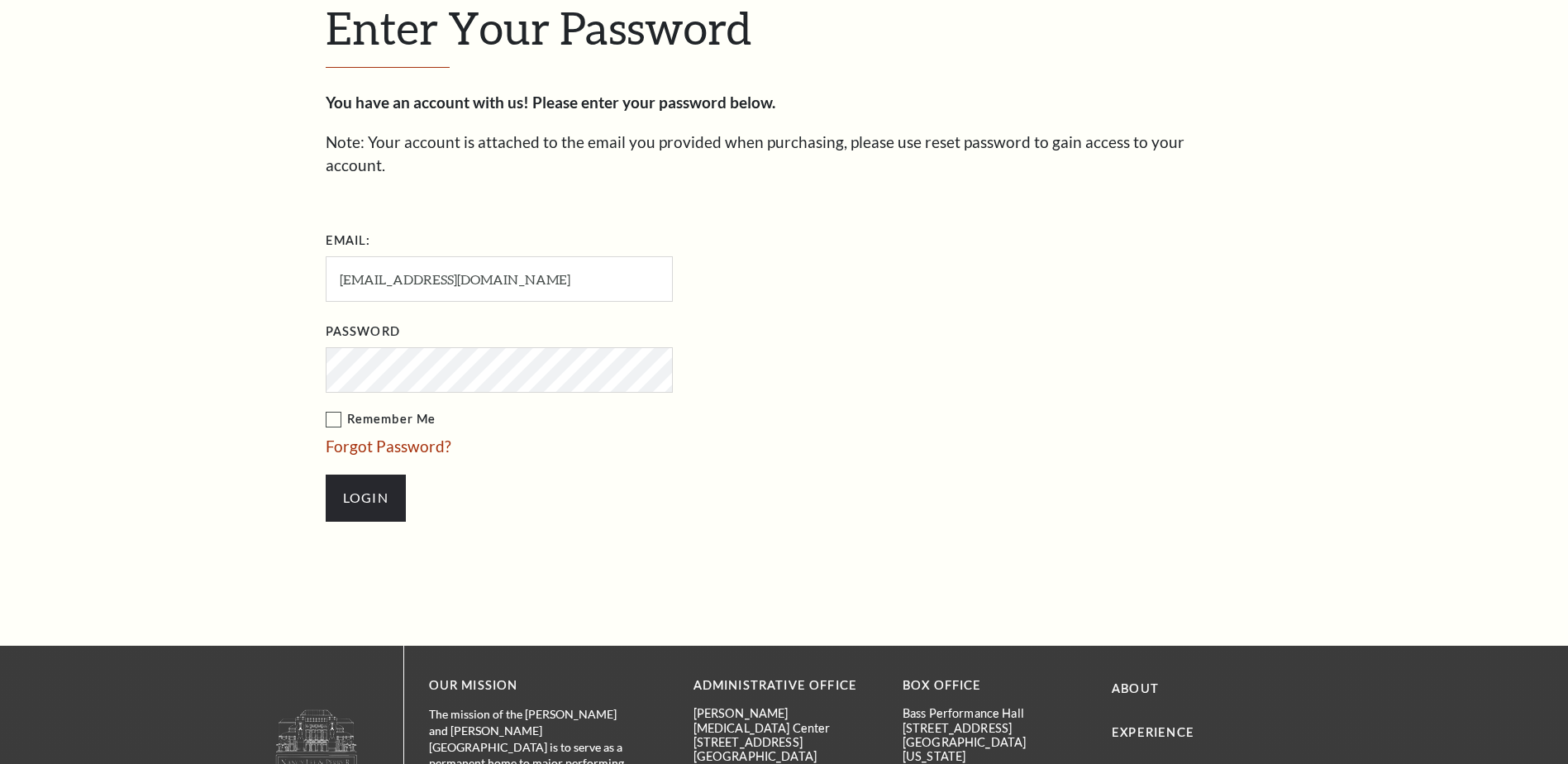
scroll to position [568, 0]
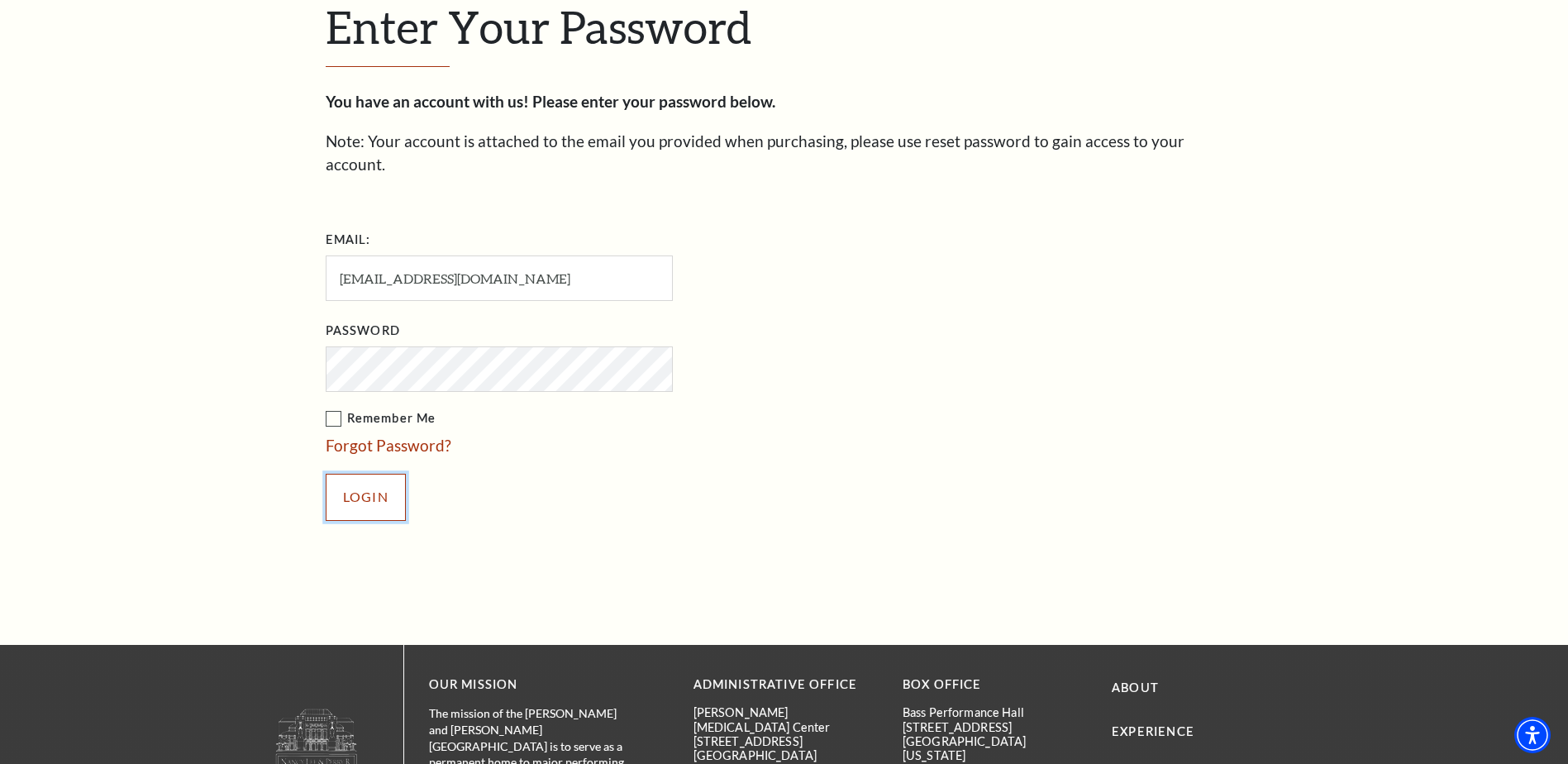
click at [365, 474] on input "Login" at bounding box center [366, 497] width 80 height 46
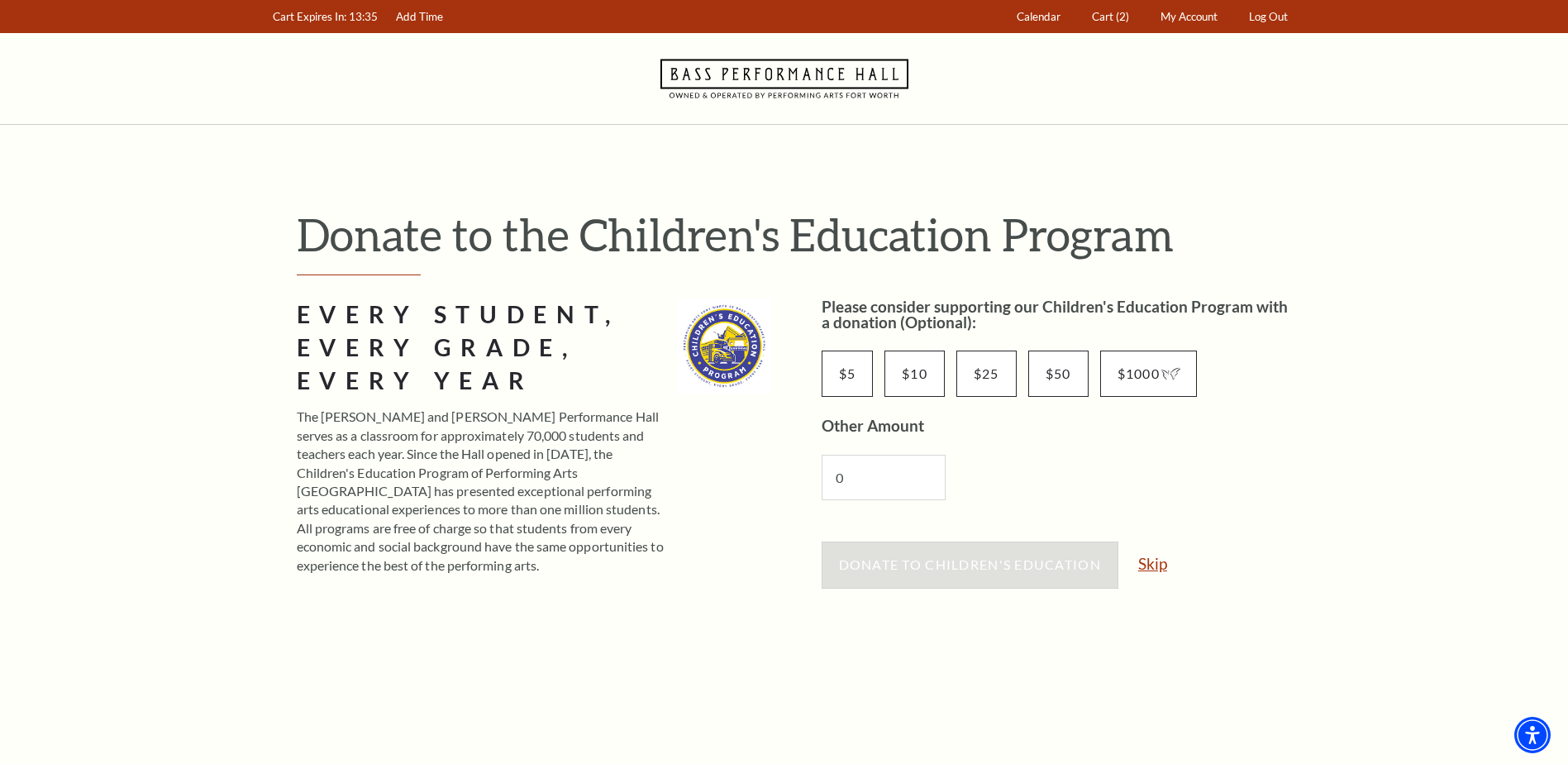
click at [1152, 560] on link "Skip" at bounding box center [1153, 564] width 29 height 16
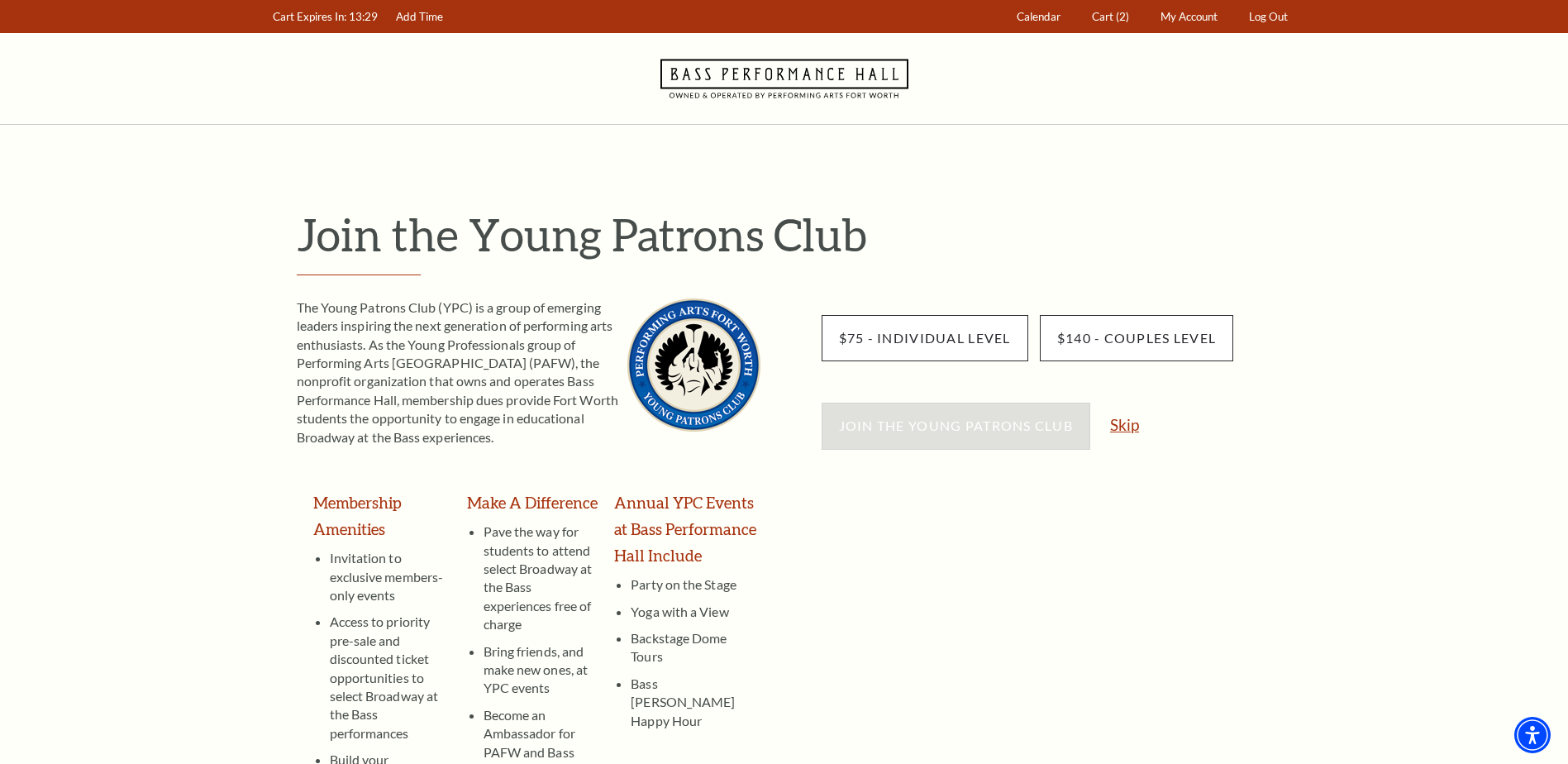
click at [1129, 424] on link "Skip" at bounding box center [1124, 425] width 29 height 16
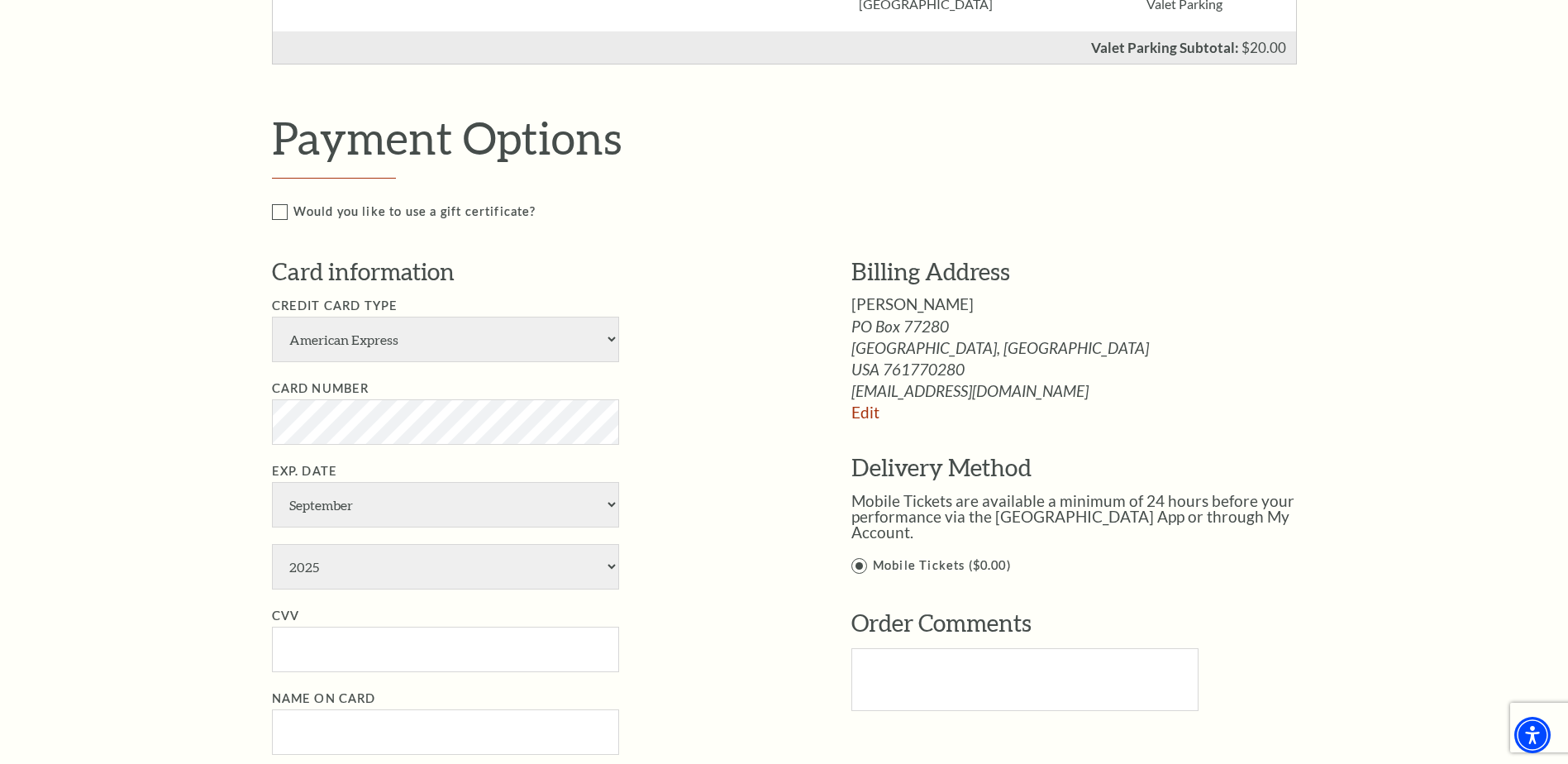
scroll to position [992, 0]
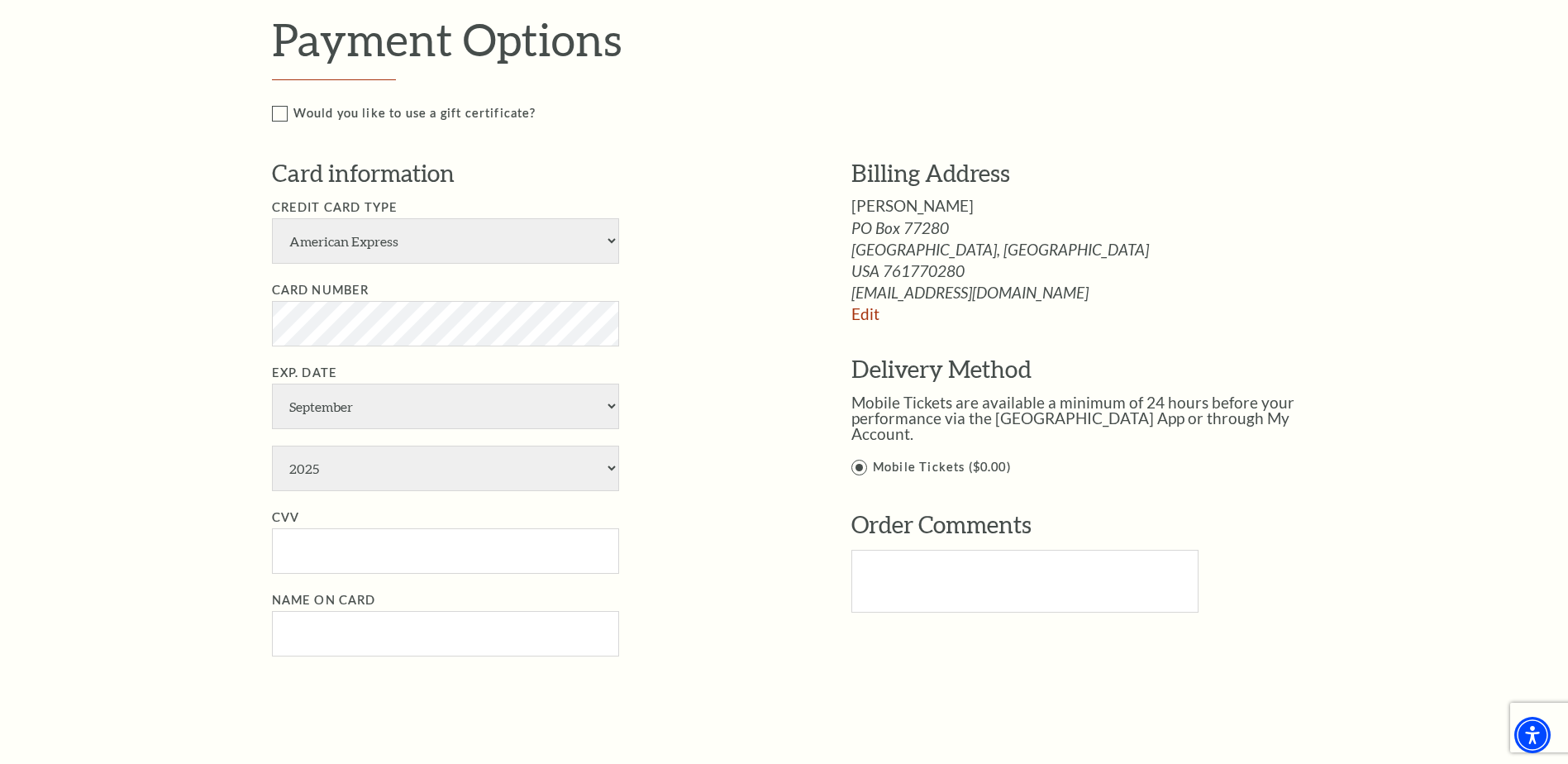
click at [859, 466] on label "Mobile Tickets ($0.00)" at bounding box center [1091, 467] width 480 height 21
click at [0, 0] on input "Mobile Tickets ($0.00)" at bounding box center [0, 0] width 0 height 0
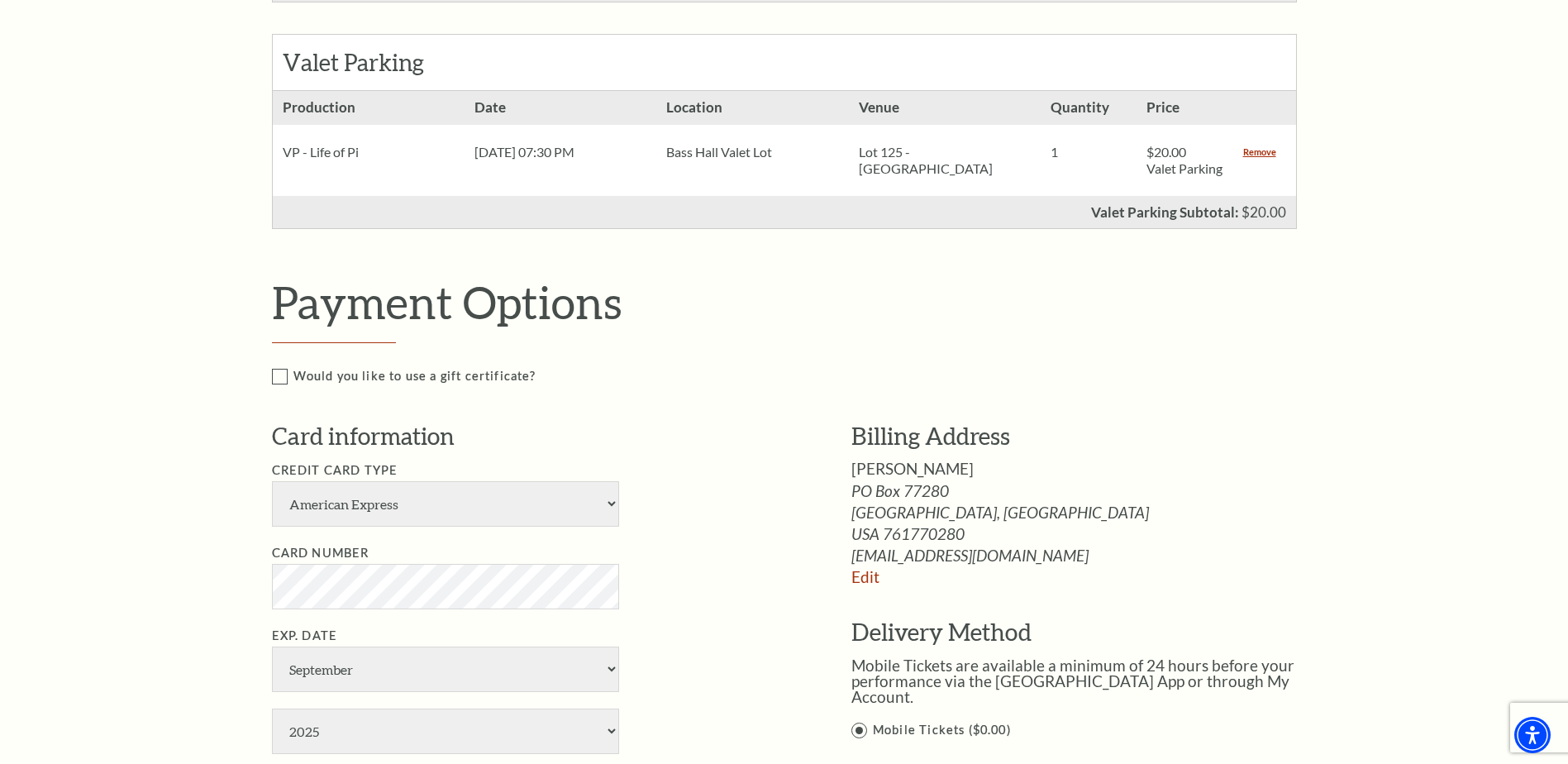
scroll to position [910, 0]
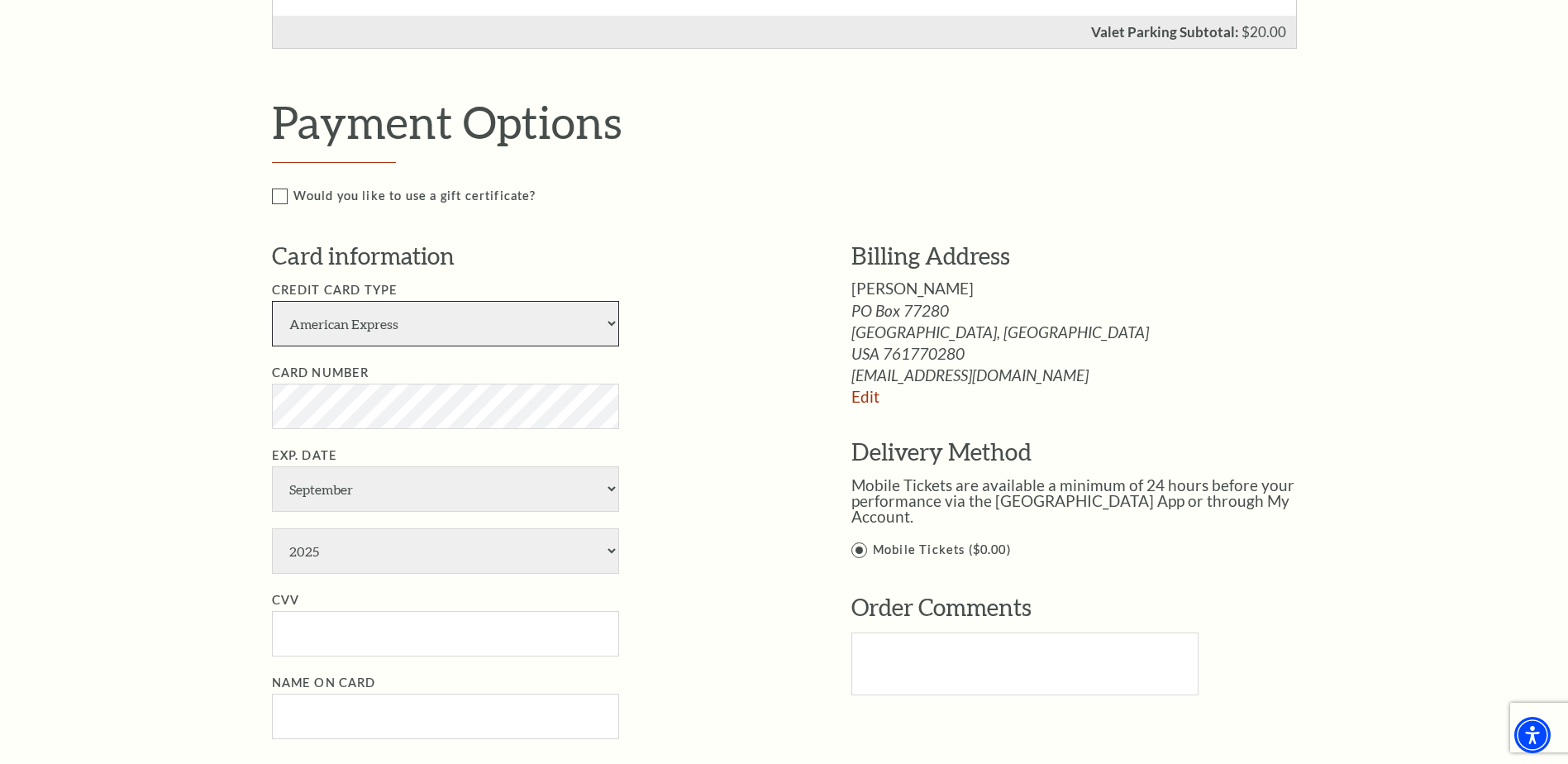
click at [613, 340] on select "American Express Visa Master Card Discover" at bounding box center [445, 324] width 347 height 45
select select "25"
click at [272, 317] on select "American Express Visa Master Card Discover" at bounding box center [445, 324] width 347 height 45
click at [445, 512] on select "January February March April May June July August September October November De…" at bounding box center [445, 489] width 347 height 45
select select "1"
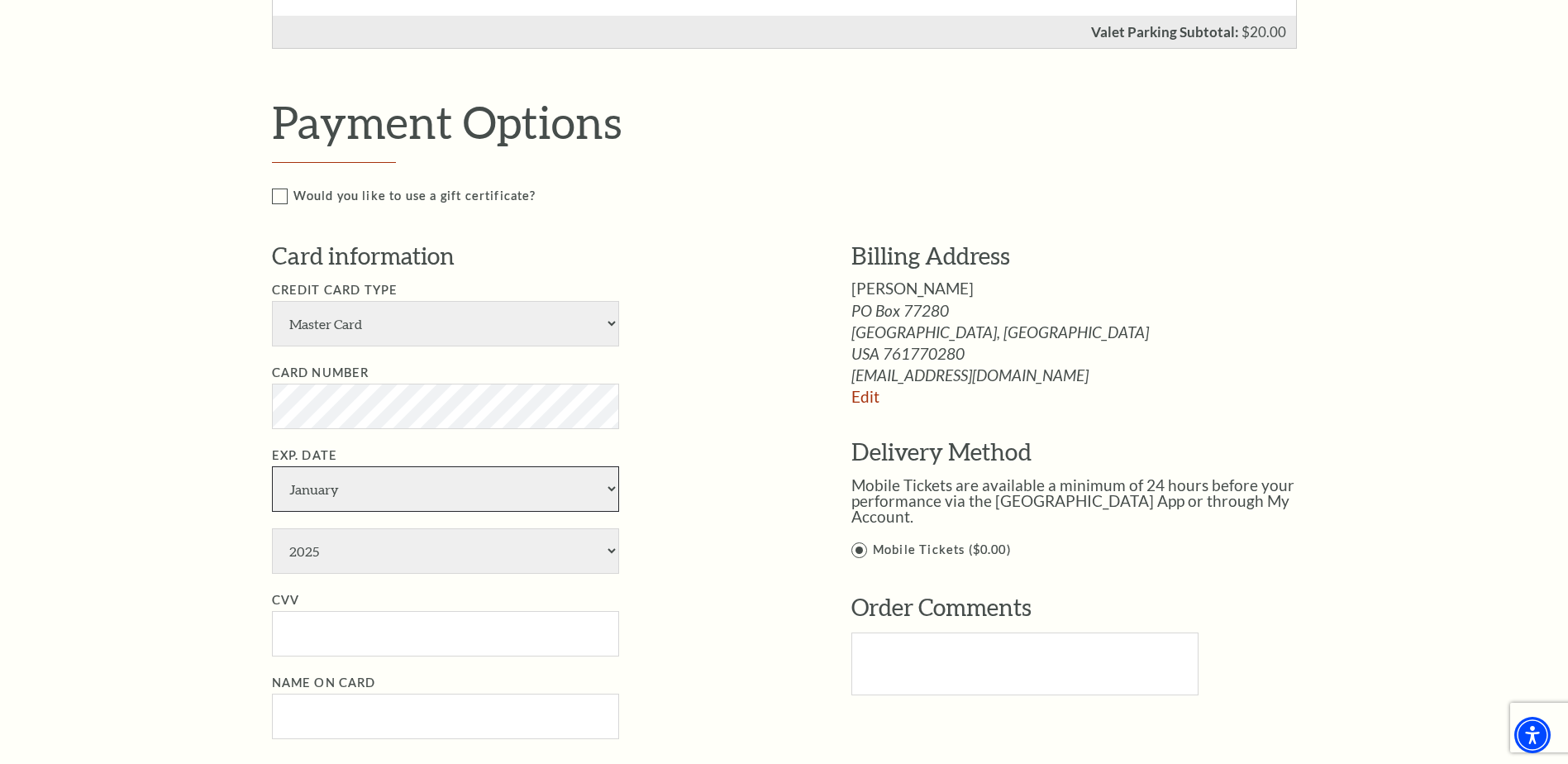
click at [272, 483] on select "January February March April May June July August September October November De…" at bounding box center [445, 489] width 347 height 45
click at [618, 568] on select "2025 2026 2027 2028 2029 2030 2031 2032 2033 2034" at bounding box center [445, 551] width 347 height 45
select select "2028"
click at [272, 545] on select "2025 2026 2027 2028 2029 2030 2031 2032 2033 2034" at bounding box center [445, 551] width 347 height 45
click at [336, 641] on input "CVV" at bounding box center [445, 634] width 347 height 45
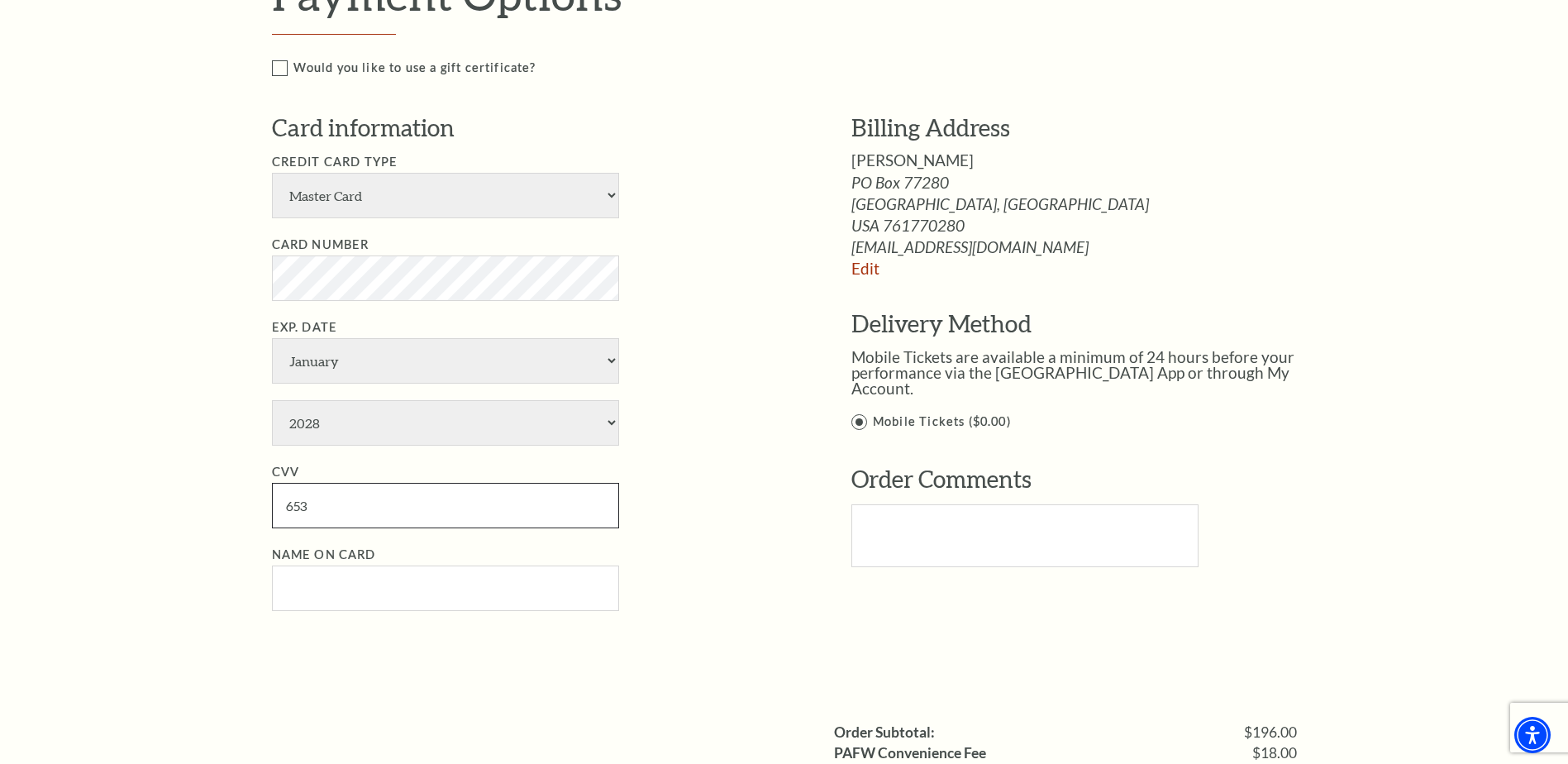
scroll to position [1075, 0]
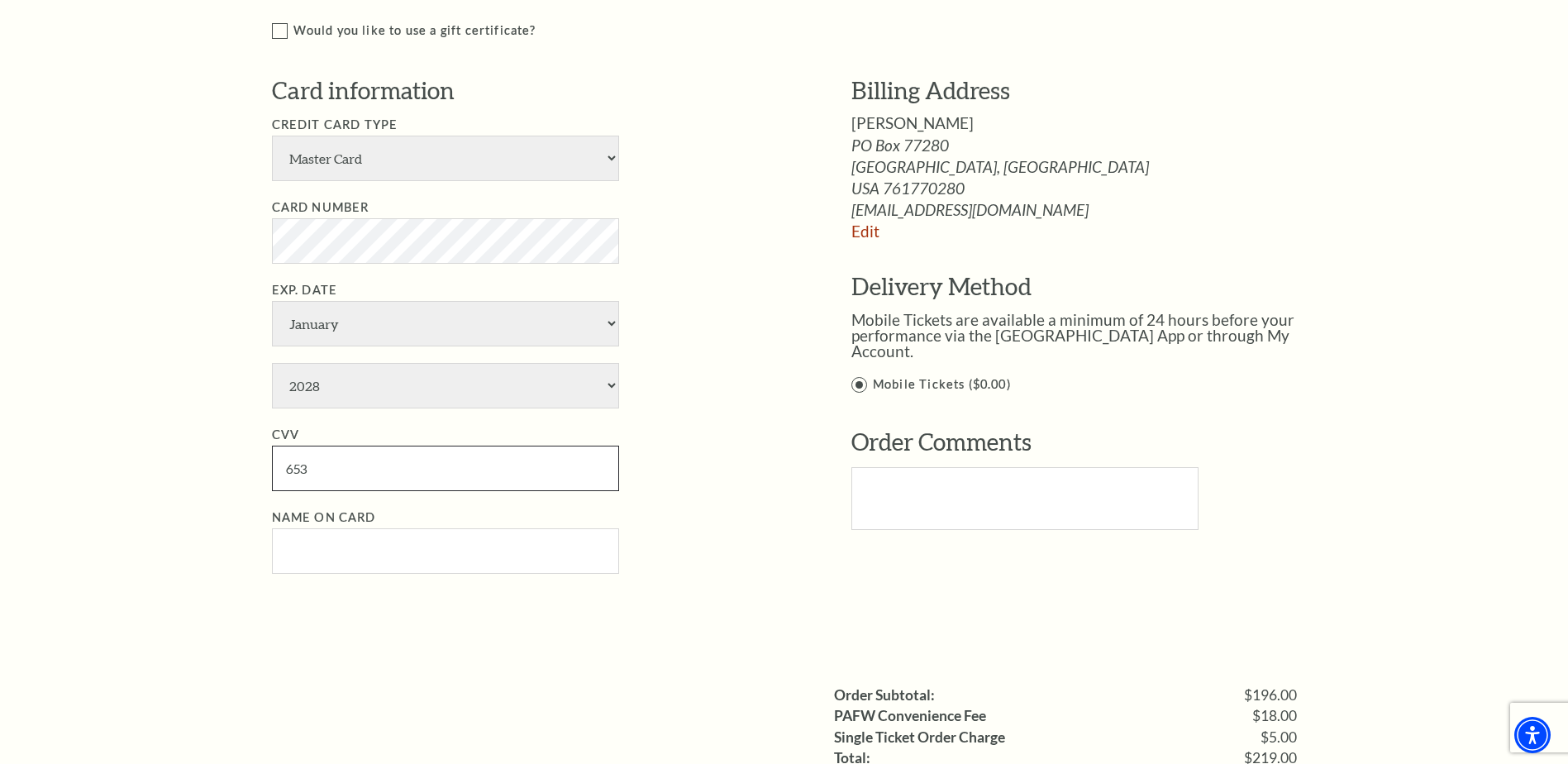
type input "653"
click at [354, 556] on input "Name on Card" at bounding box center [445, 551] width 347 height 45
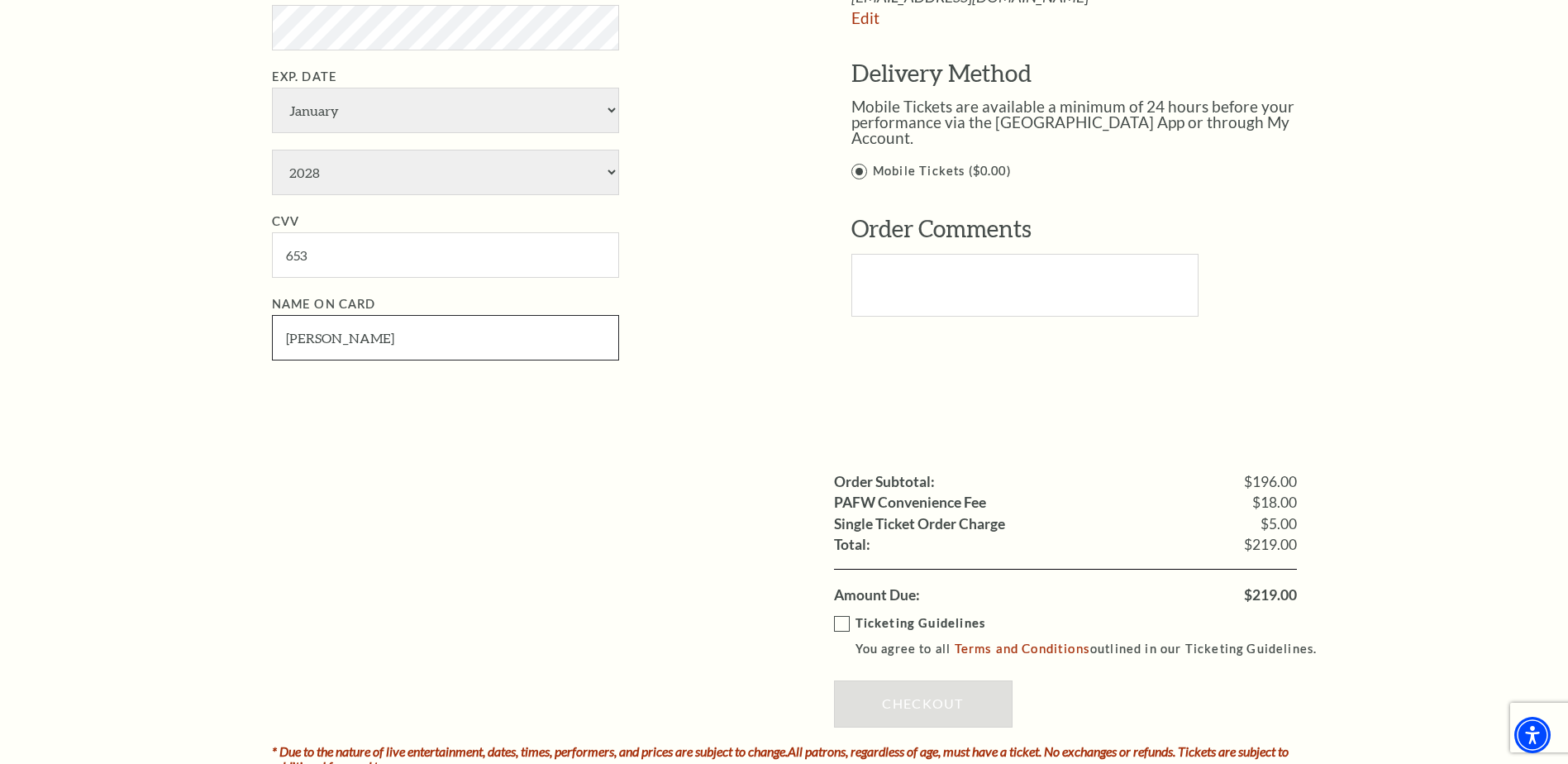
scroll to position [1324, 0]
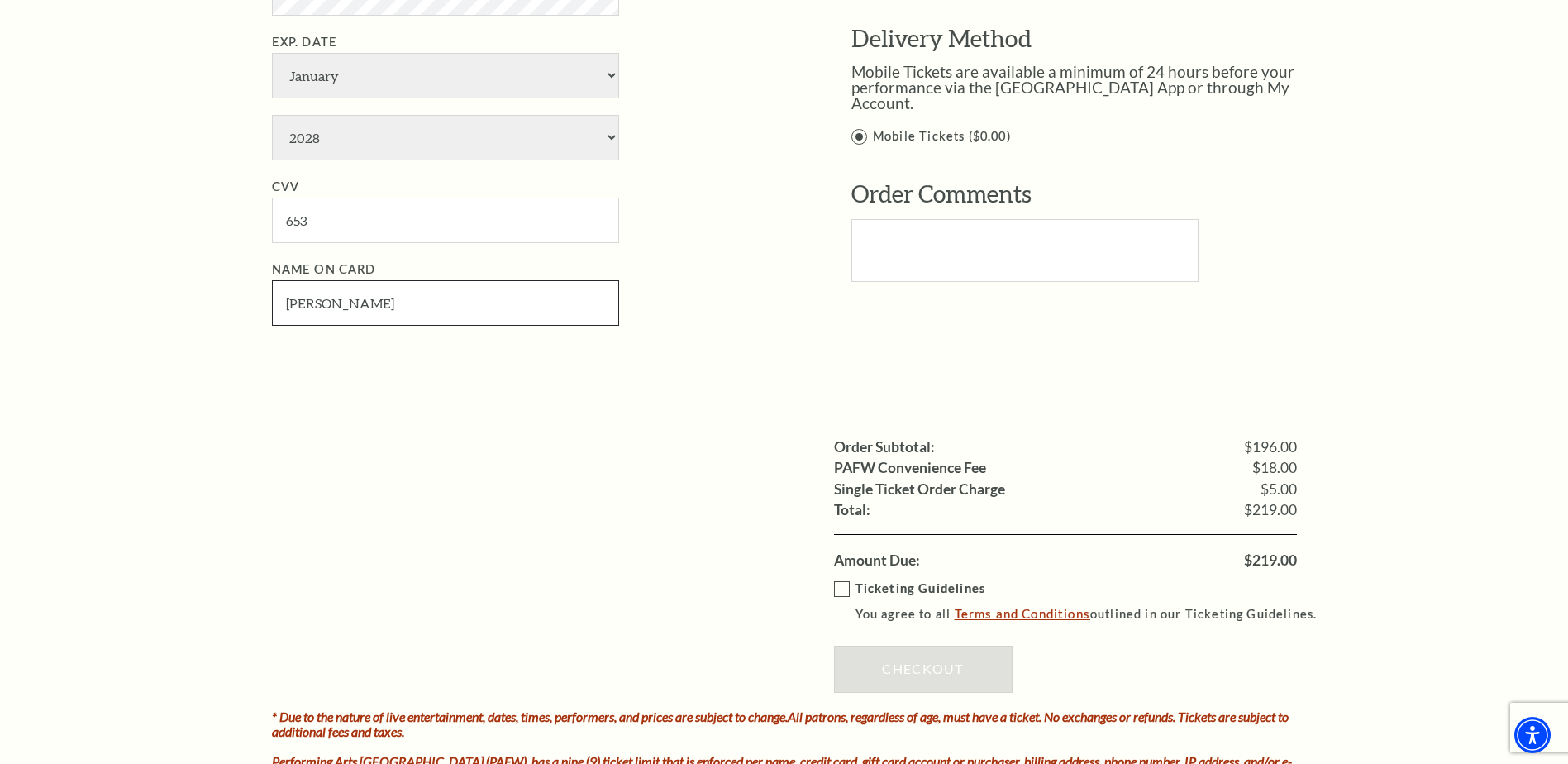
type input "Sherri L Biermann"
click at [1033, 621] on link "Terms and Conditions" at bounding box center [1023, 613] width 135 height 15
click at [842, 604] on label "Ticketing Guidelines You agree to all Terms and Conditions outlined in our Tick…" at bounding box center [1083, 602] width 499 height 45
click at [0, 0] on input "Ticketing Guidelines You agree to all Terms and Conditions outlined in our Tick…" at bounding box center [0, 0] width 0 height 0
click at [915, 680] on link "Checkout" at bounding box center [923, 670] width 178 height 46
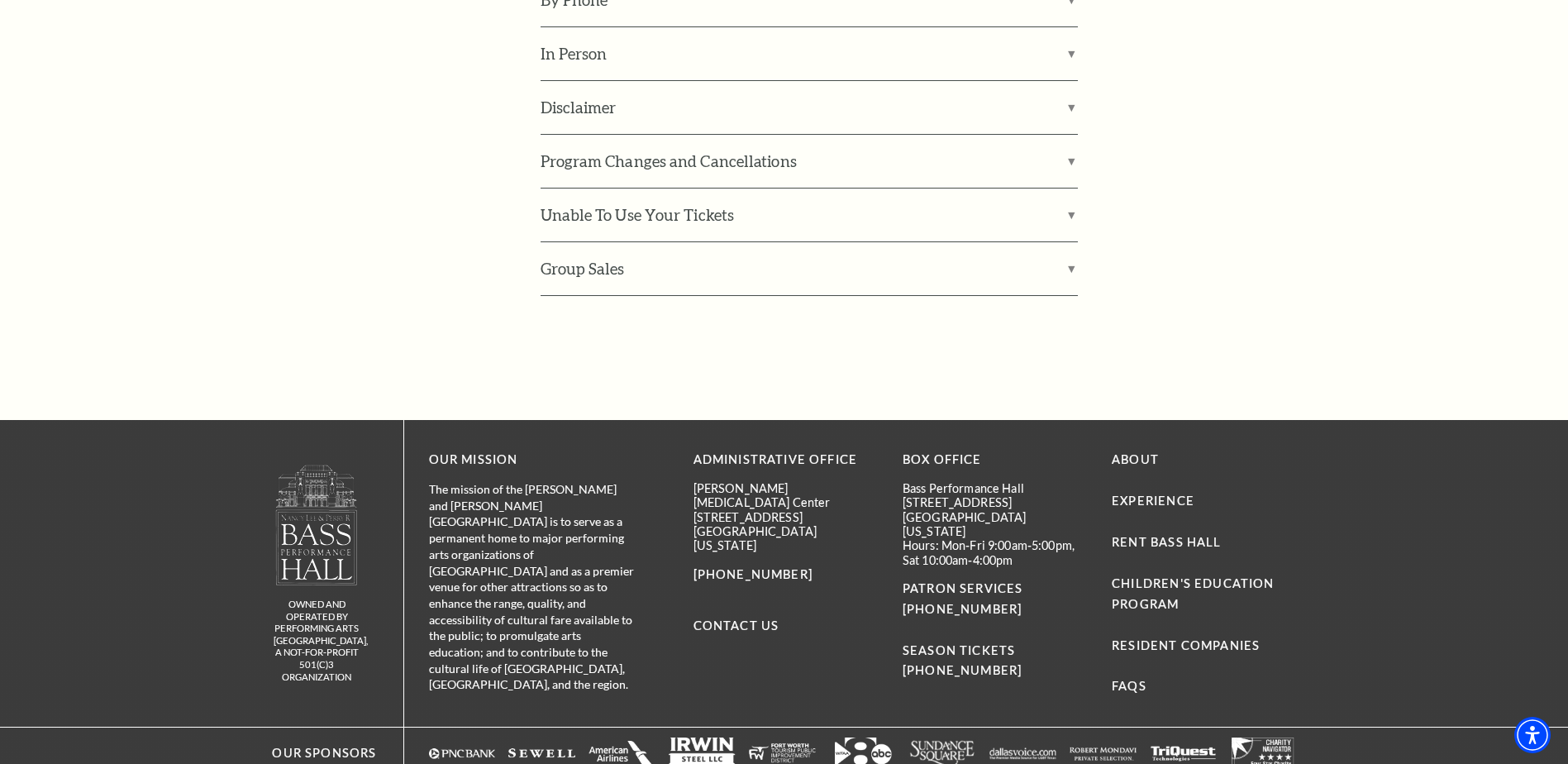
scroll to position [2166, 0]
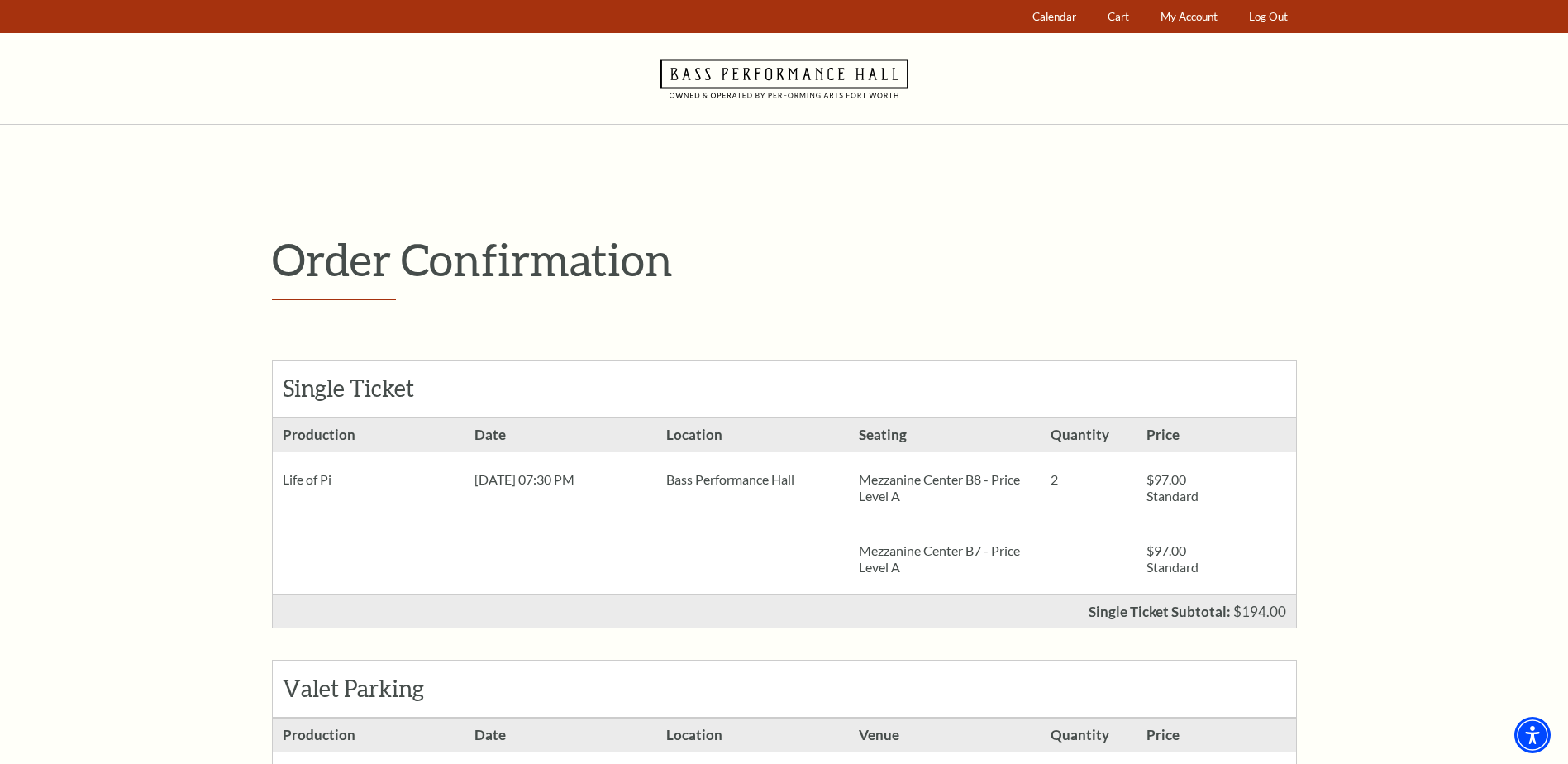
click at [1418, 349] on div "Order Confirmation Single Ticket Production 2 $97.00 Standard $97.00 1" at bounding box center [784, 680] width 1568 height 1112
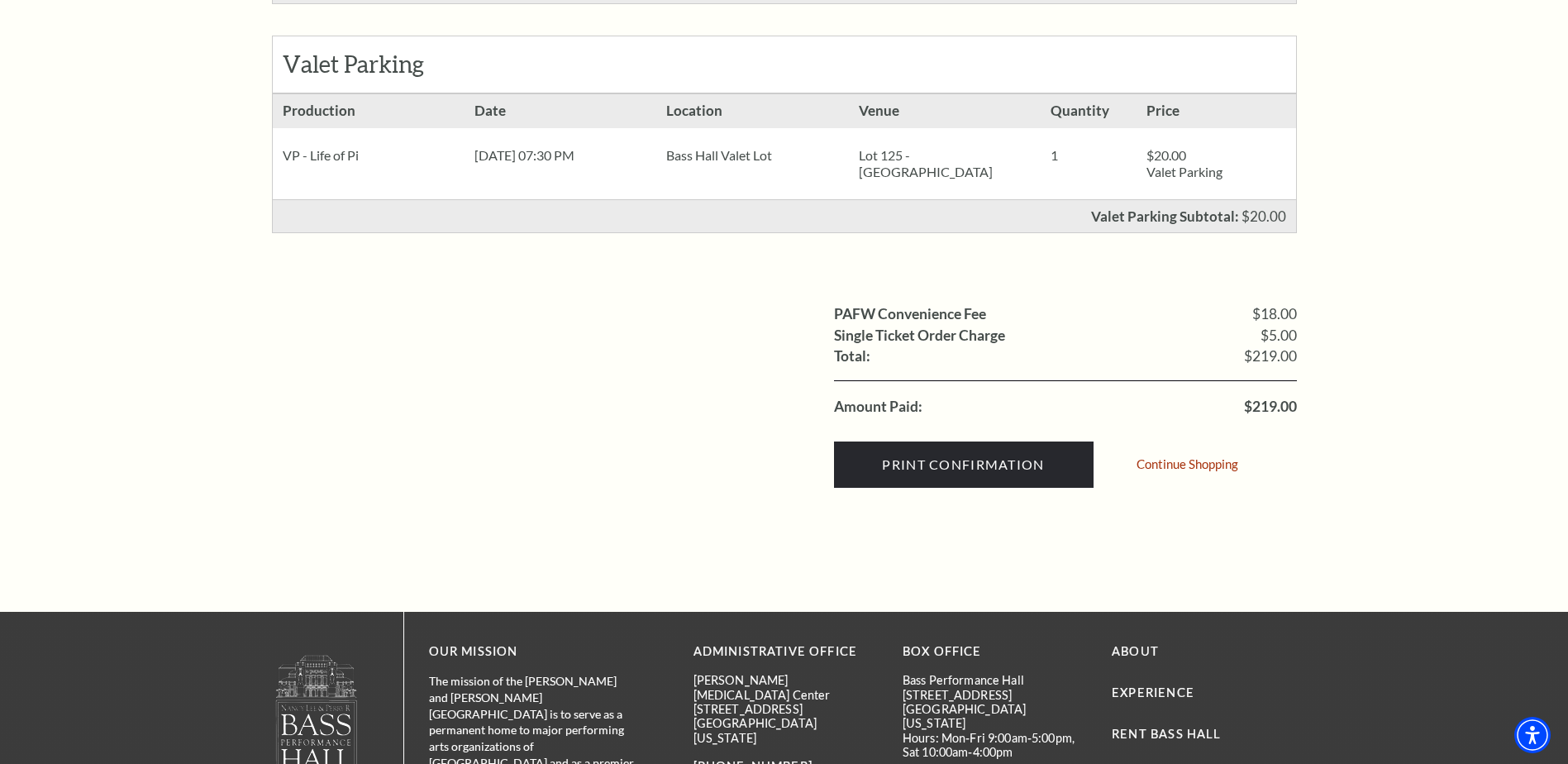
scroll to position [661, 0]
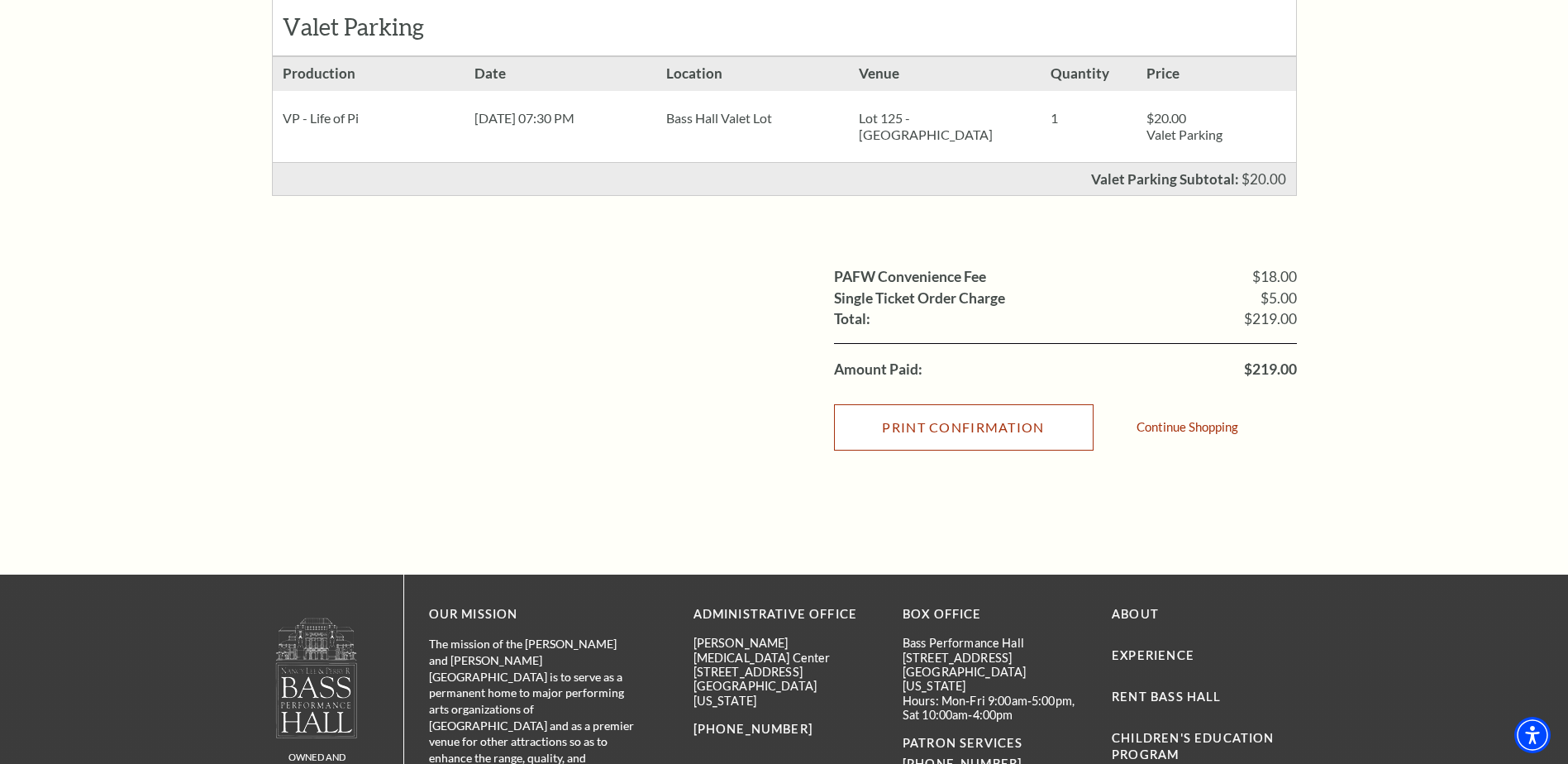
click at [946, 444] on input "Print Confirmation" at bounding box center [963, 428] width 259 height 46
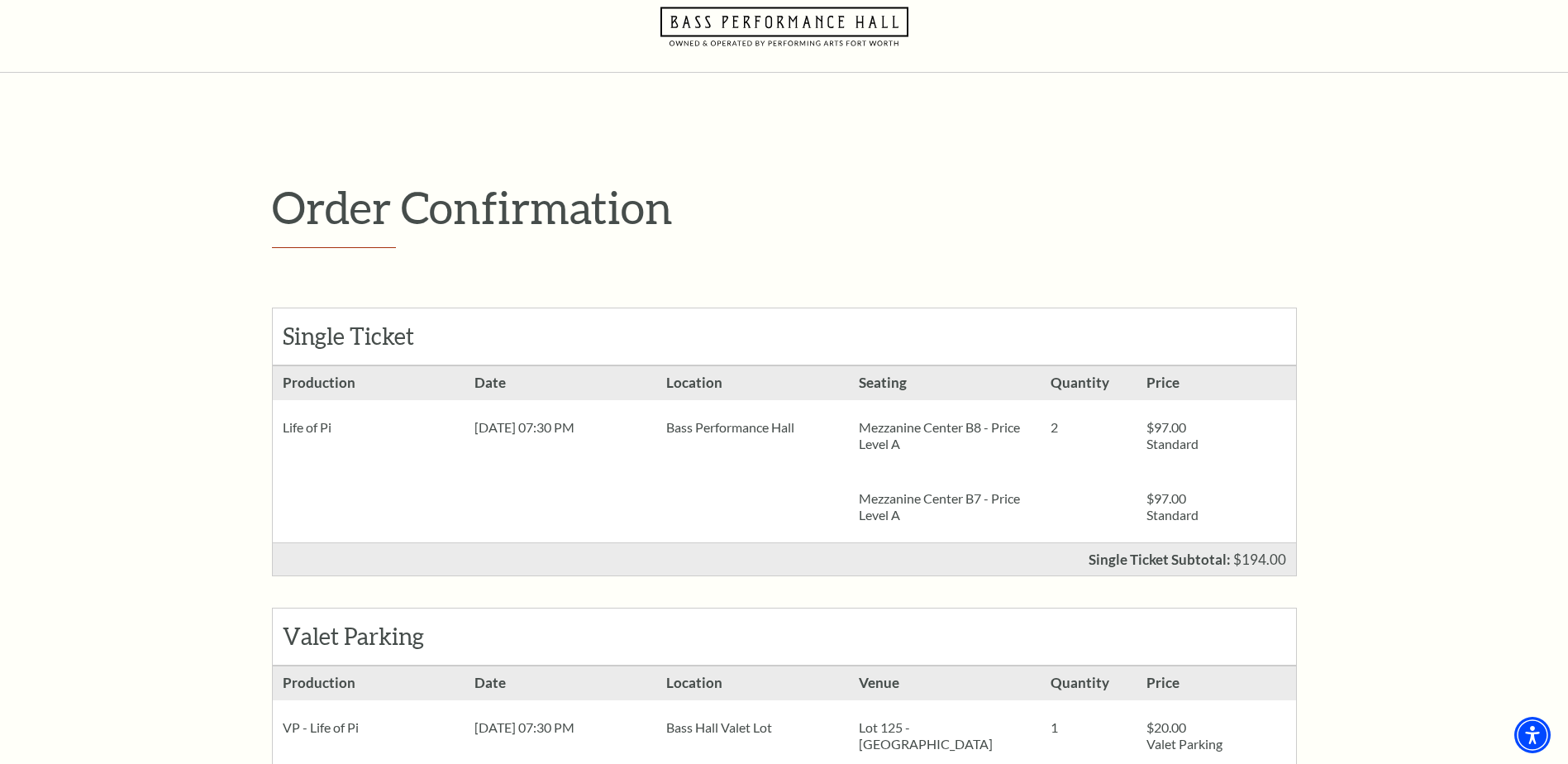
scroll to position [0, 0]
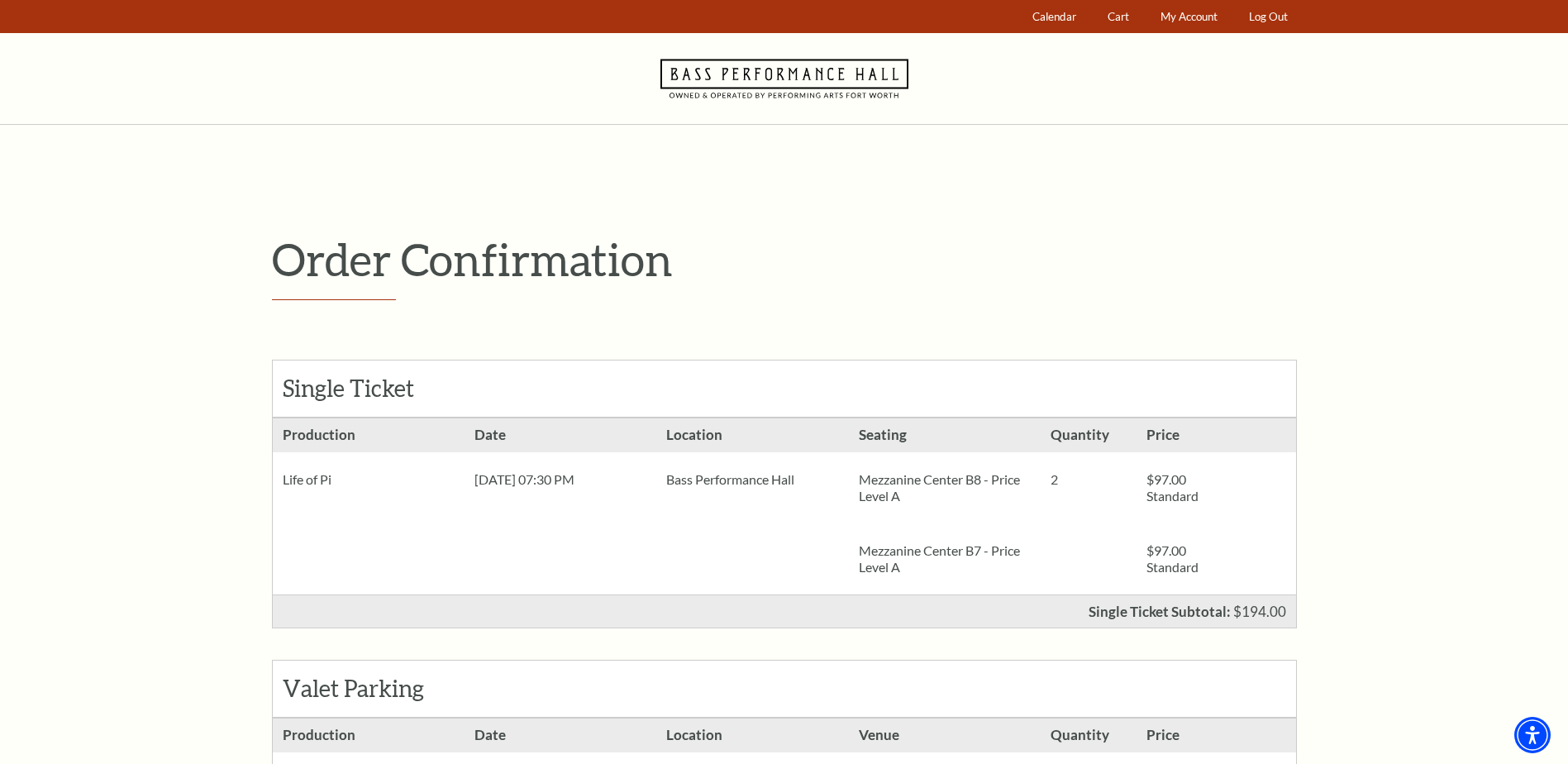
click at [693, 393] on div "Single Ticket" at bounding box center [784, 389] width 1024 height 56
click at [371, 462] on div "Life of Pi" at bounding box center [368, 480] width 192 height 54
click at [456, 247] on p "Order Confirmation" at bounding box center [784, 259] width 1025 height 53
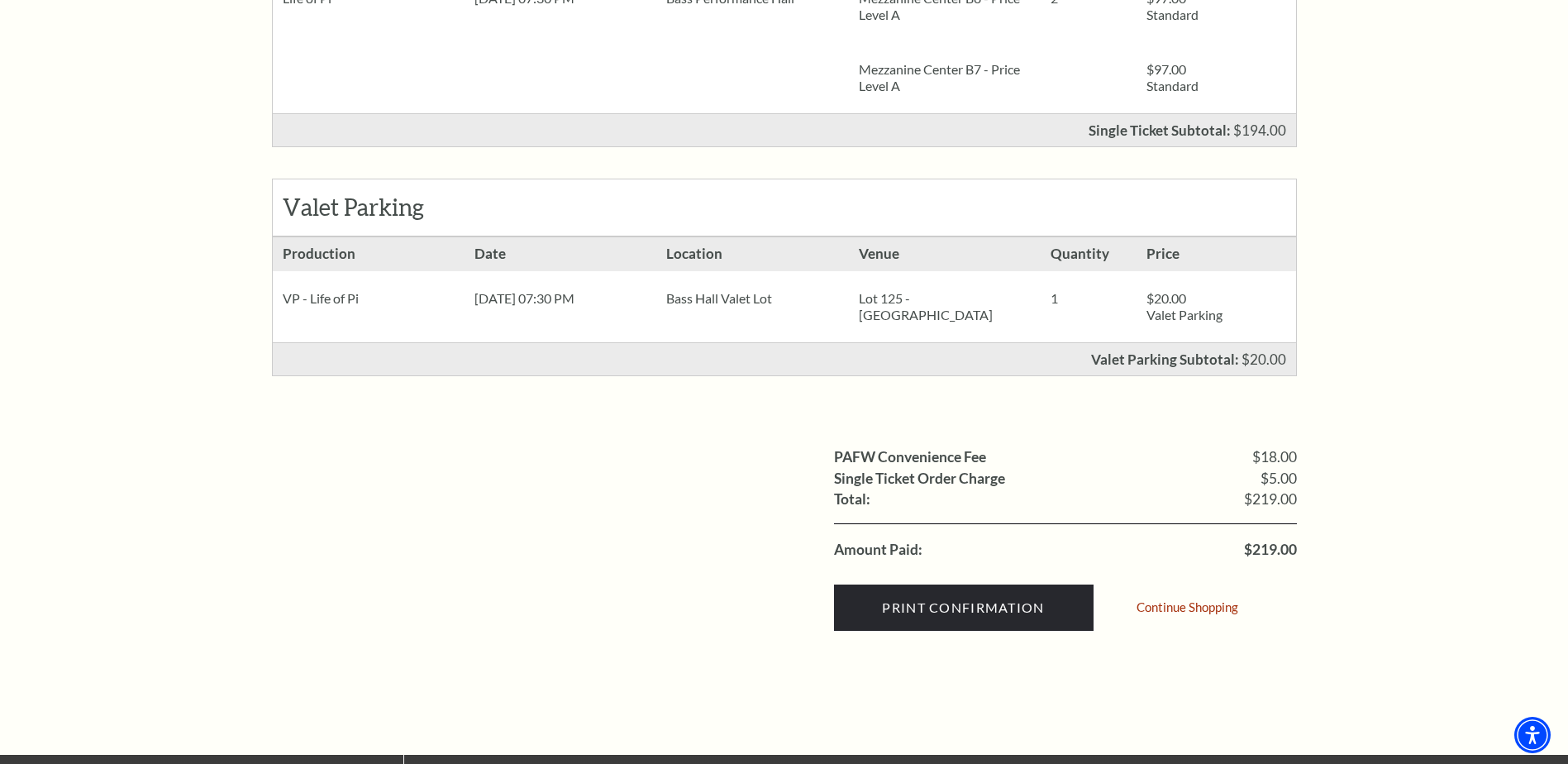
scroll to position [497, 0]
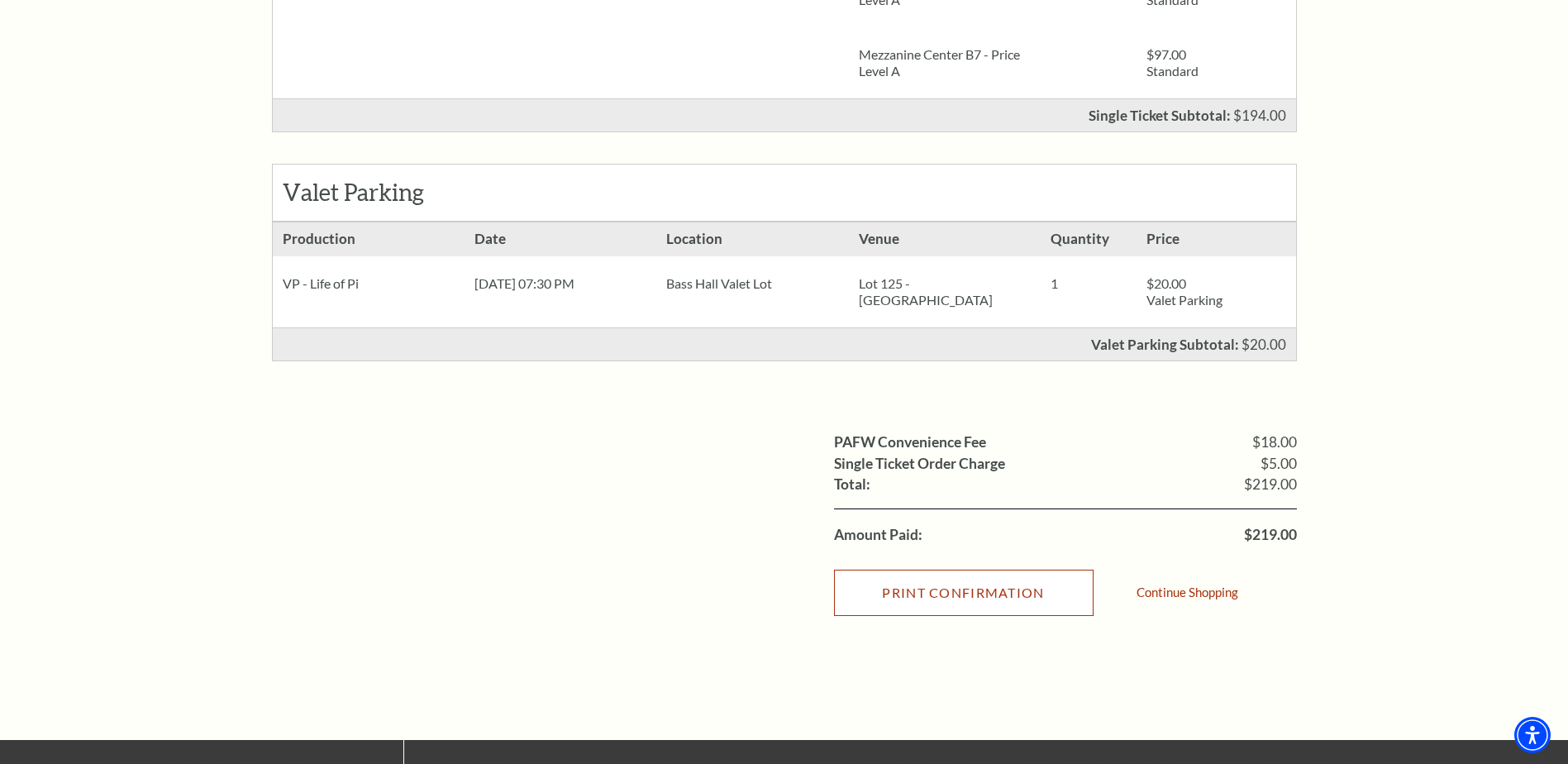
click at [995, 607] on input "Print Confirmation" at bounding box center [963, 593] width 259 height 46
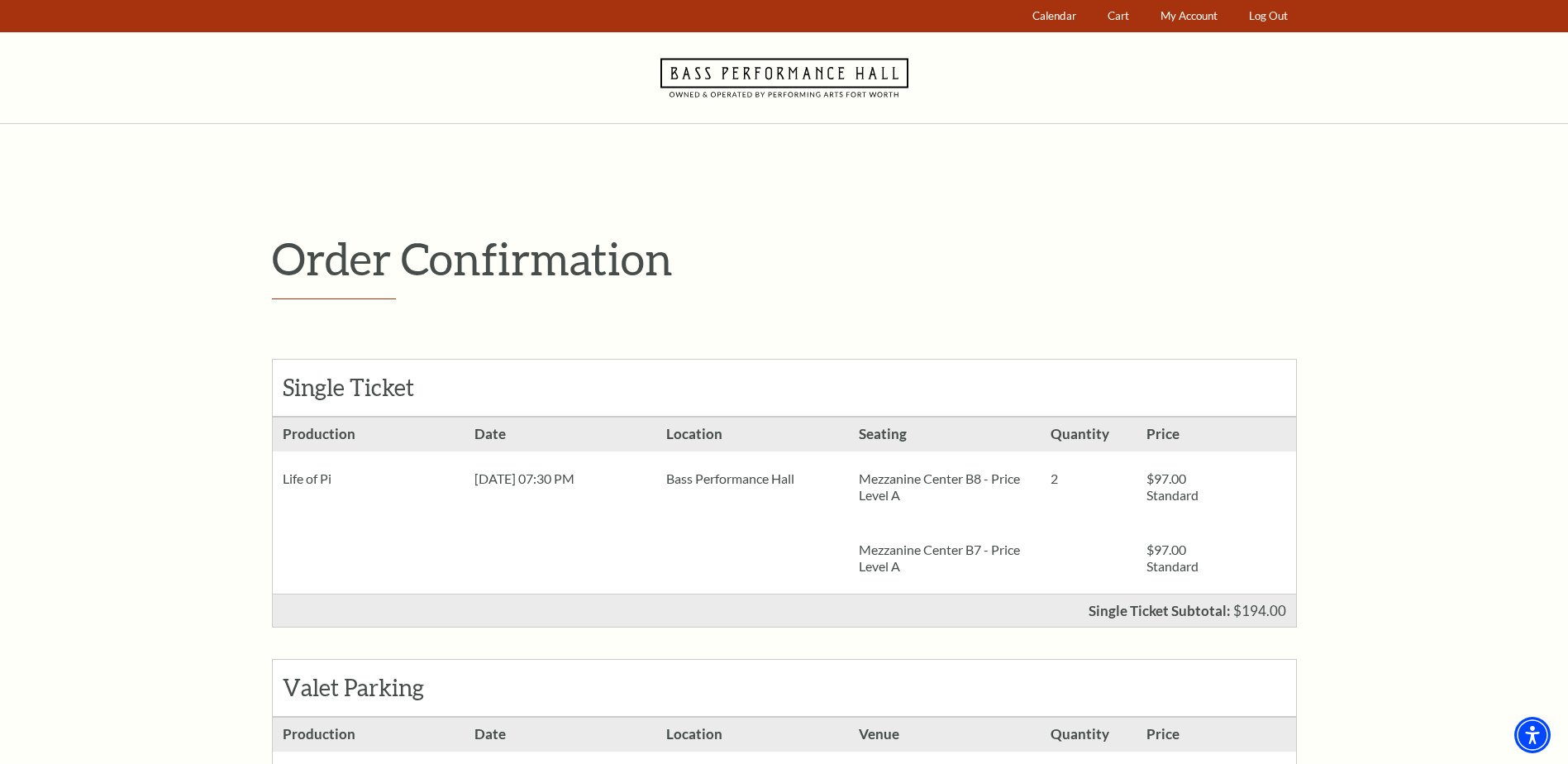
scroll to position [0, 0]
click at [1180, 12] on span "My Account" at bounding box center [1189, 16] width 57 height 13
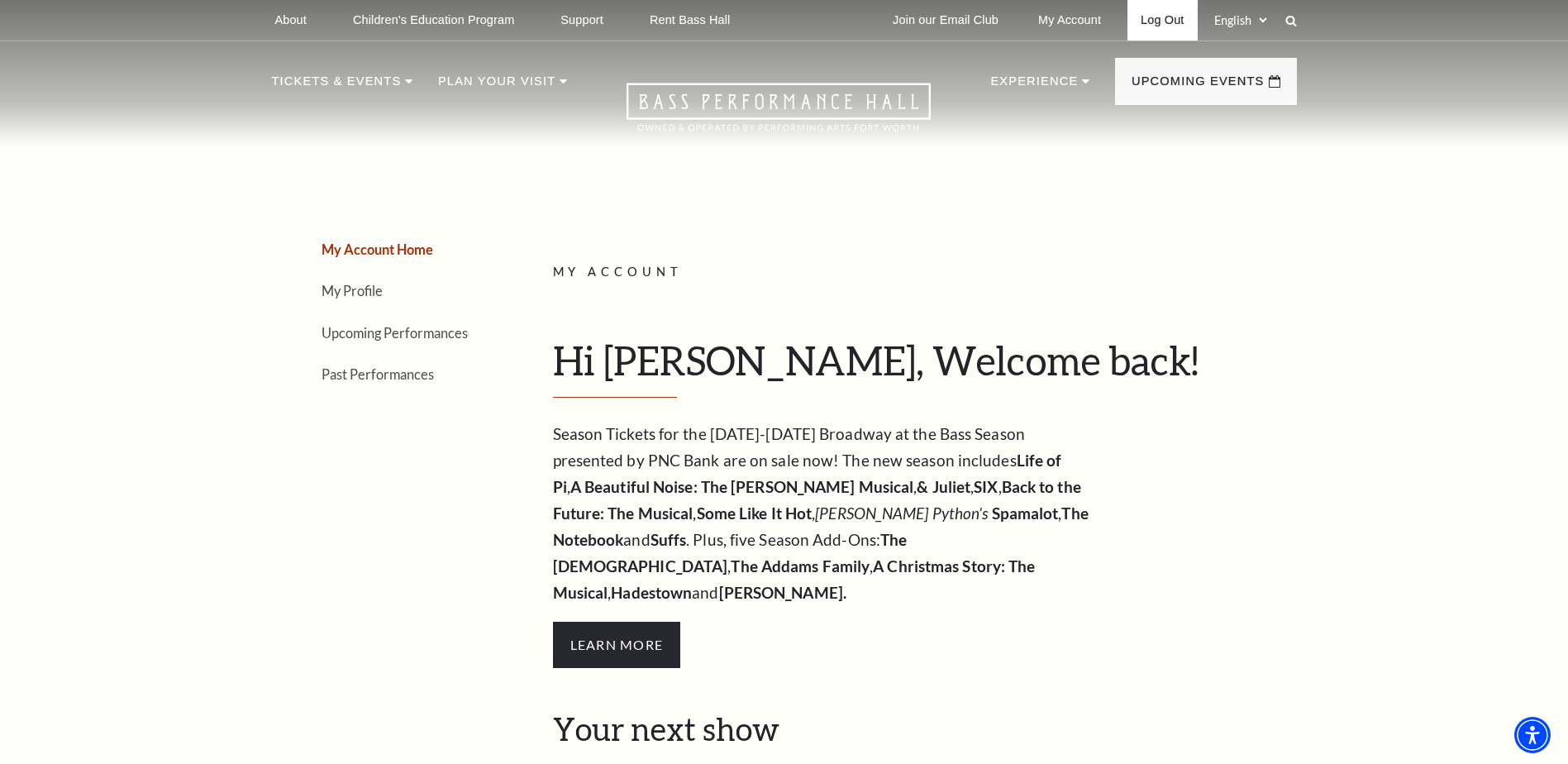
click at [1164, 18] on link "Log Out" at bounding box center [1163, 20] width 69 height 40
